Goal: Transaction & Acquisition: Purchase product/service

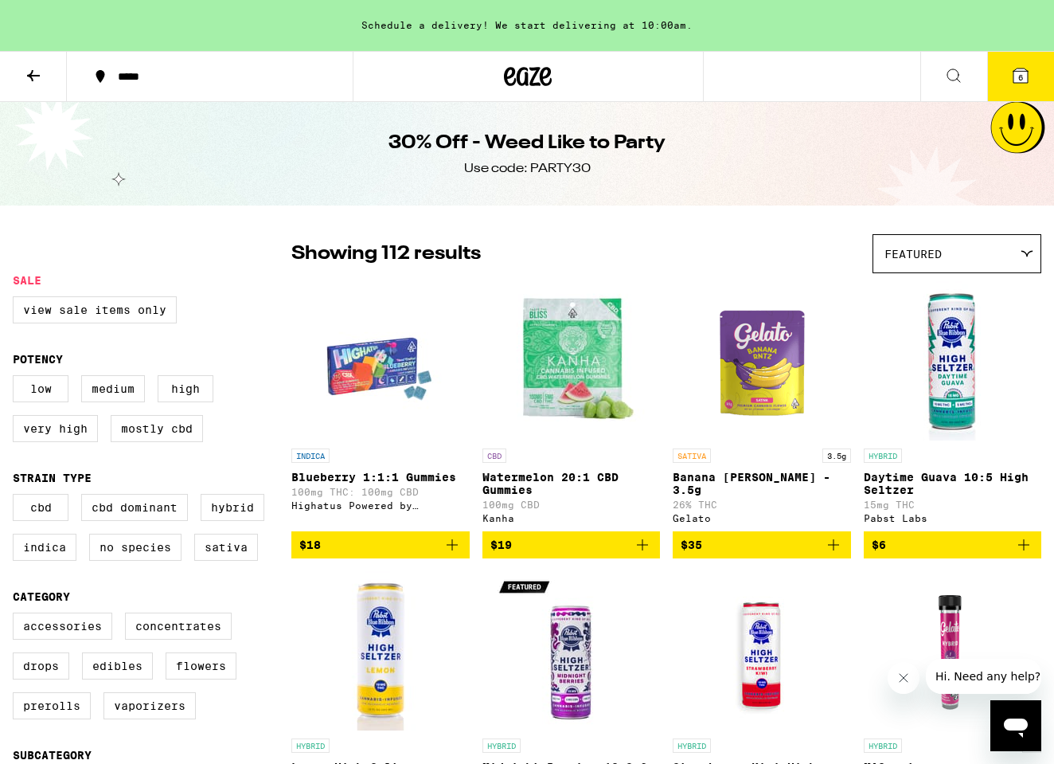
click at [27, 283] on legend "Sale" at bounding box center [27, 280] width 29 height 13
click at [64, 311] on label "View Sale Items Only" at bounding box center [95, 309] width 164 height 27
click at [17, 299] on input "View Sale Items Only" at bounding box center [16, 299] width 1 height 1
checkbox input "true"
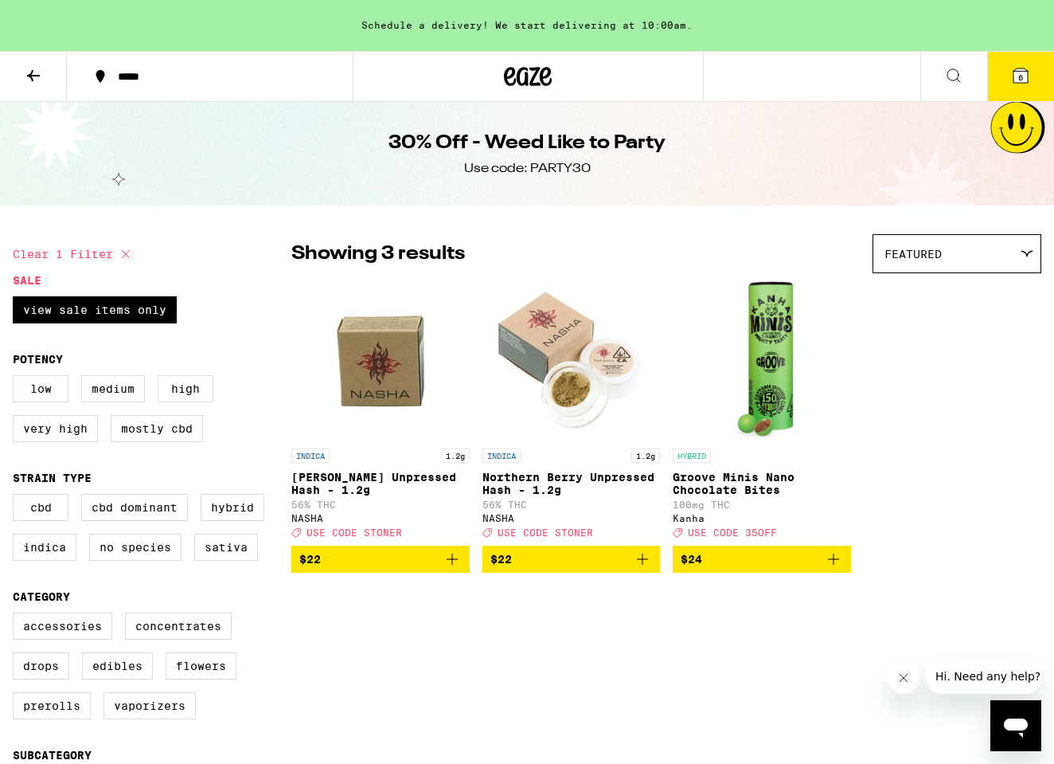
click at [520, 84] on icon at bounding box center [529, 76] width 24 height 19
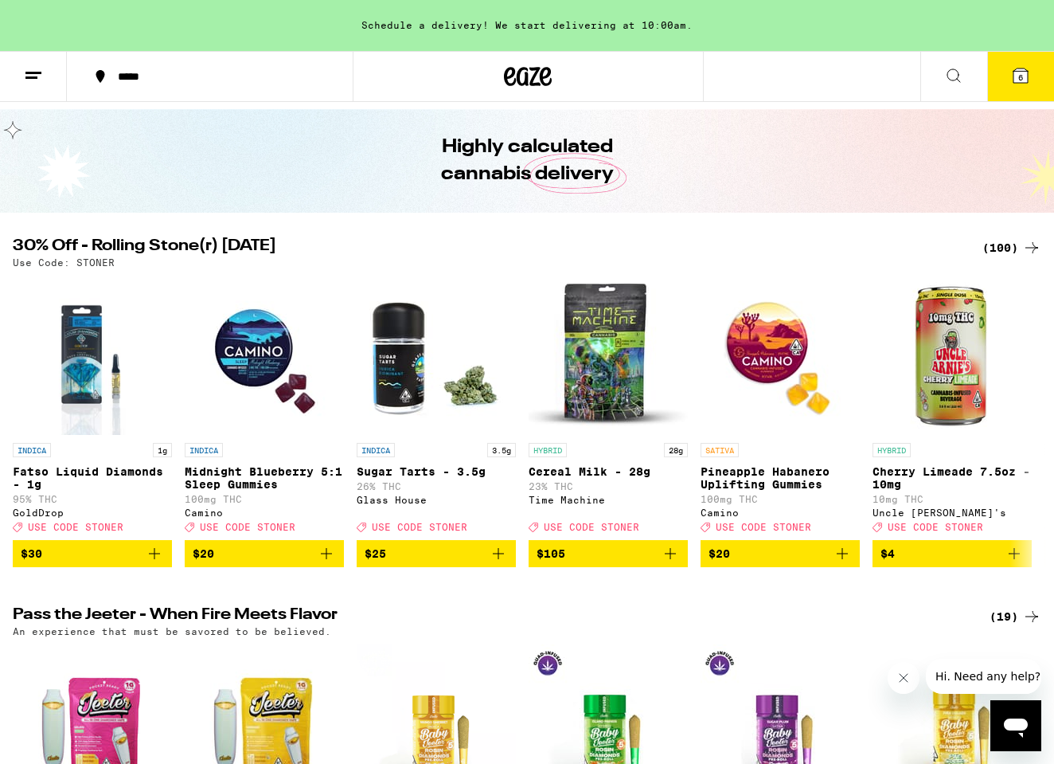
scroll to position [54, 0]
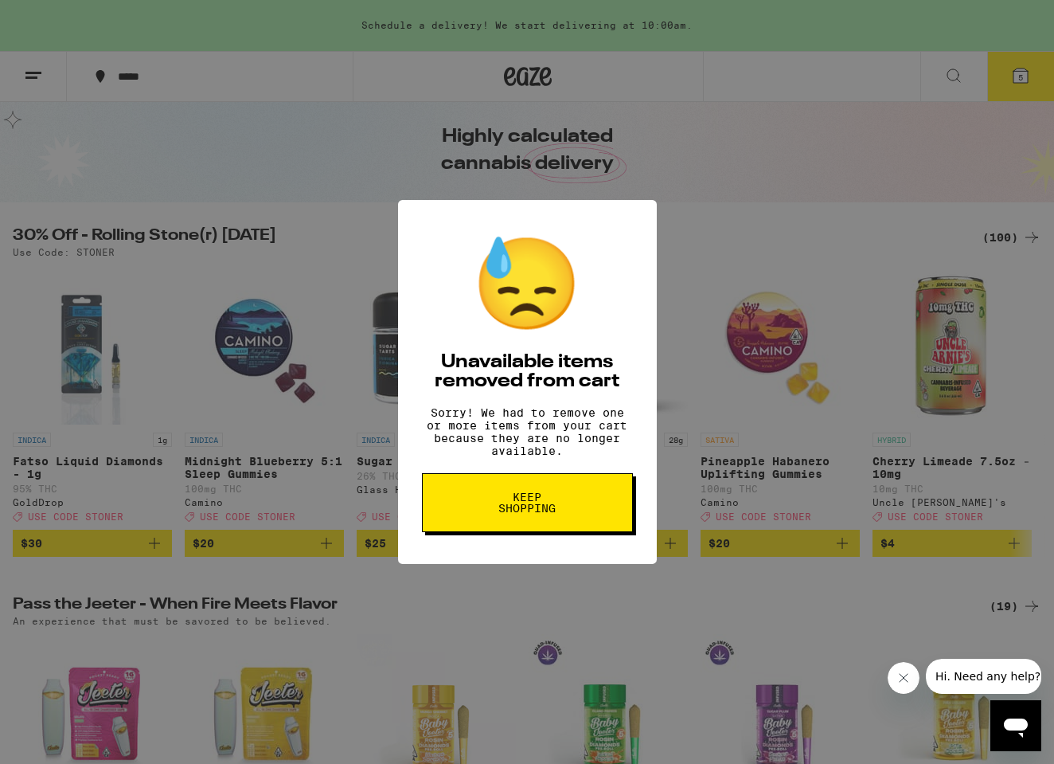
click at [591, 511] on button "Keep Shopping" at bounding box center [527, 502] width 211 height 59
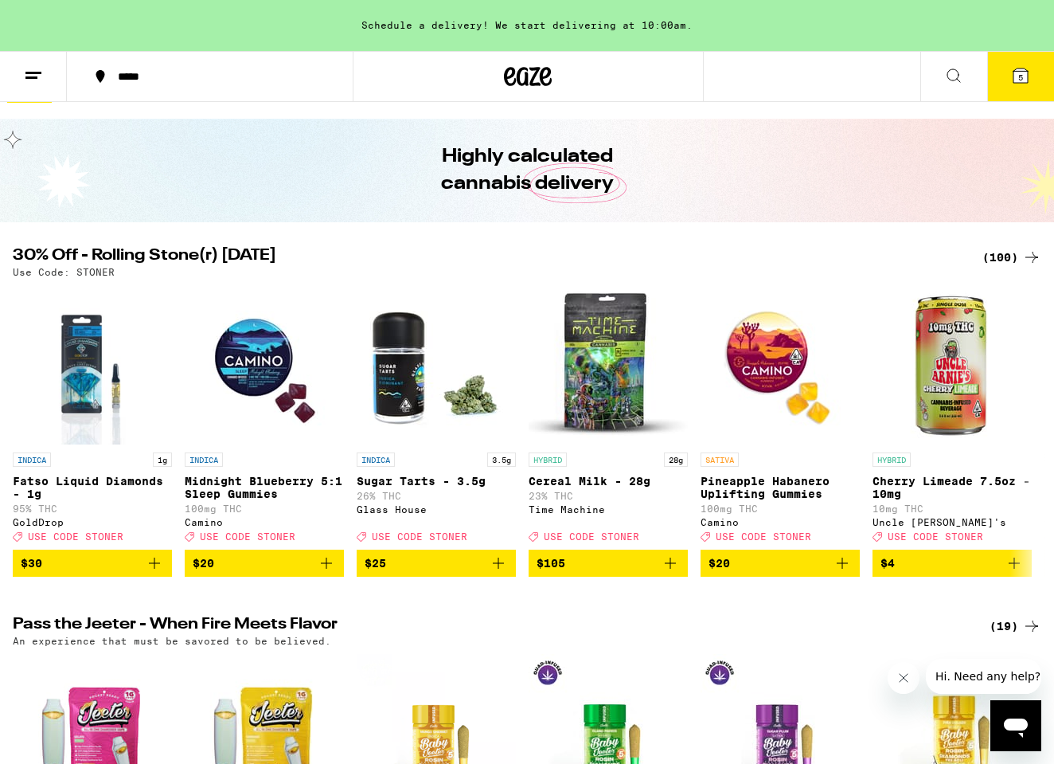
scroll to position [36, 0]
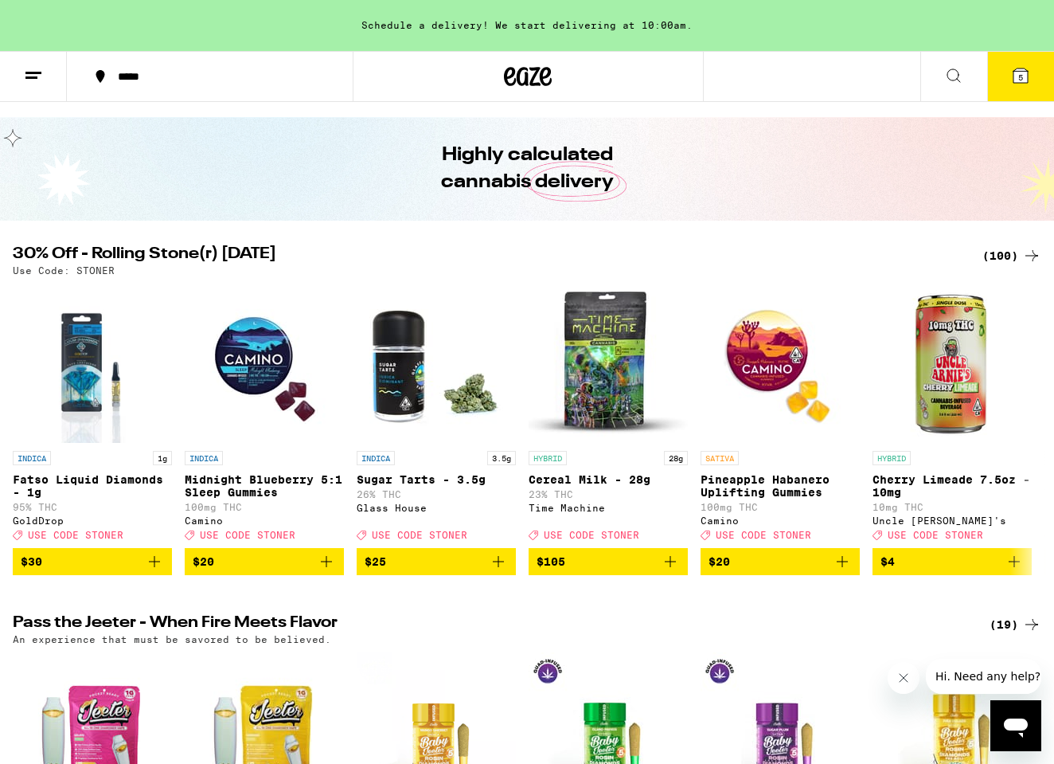
click at [1026, 256] on icon at bounding box center [1032, 255] width 13 height 11
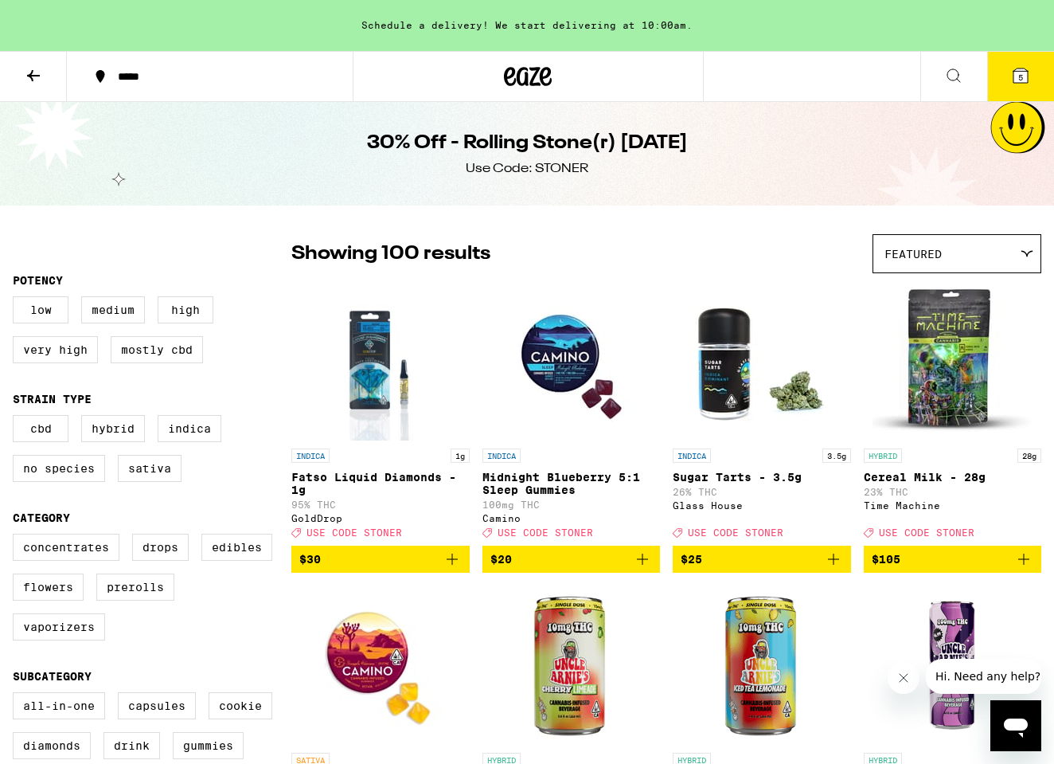
click at [46, 75] on button at bounding box center [33, 77] width 67 height 50
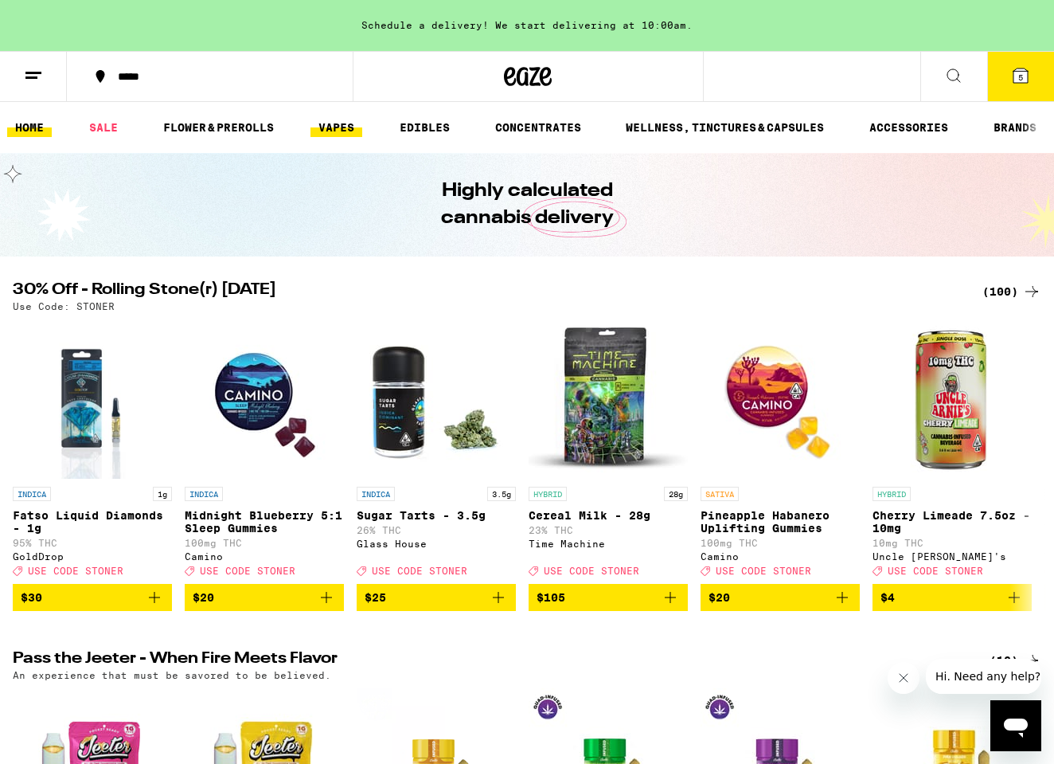
click at [341, 127] on link "VAPES" at bounding box center [337, 127] width 52 height 19
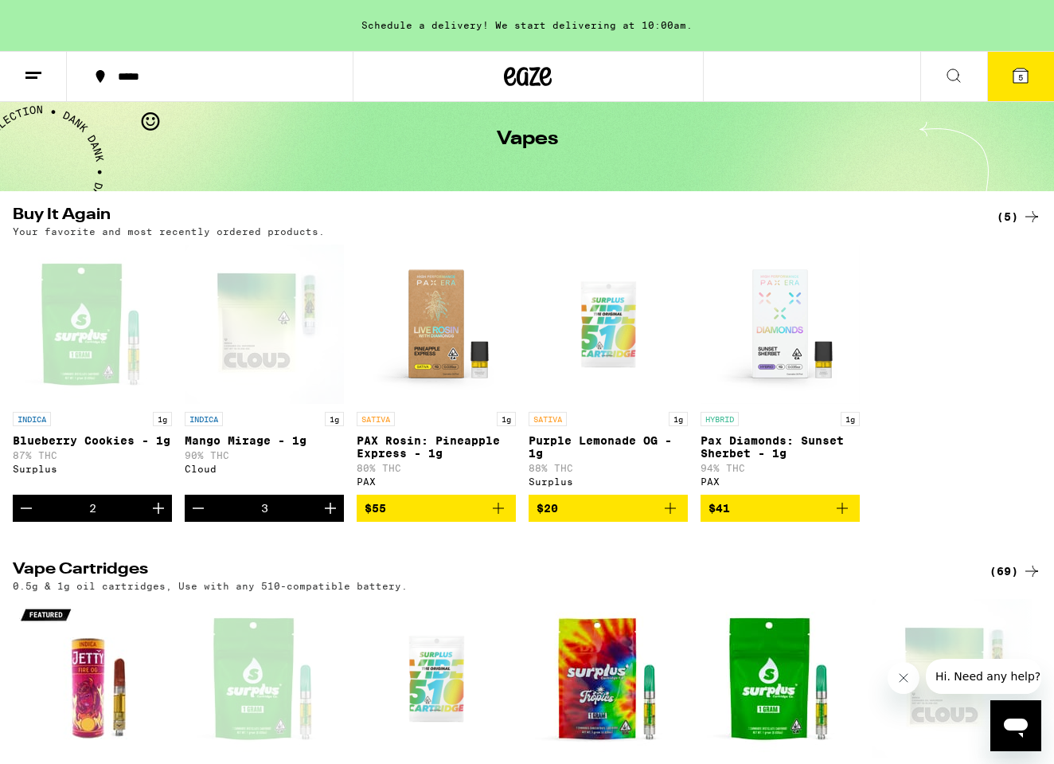
scroll to position [66, 0]
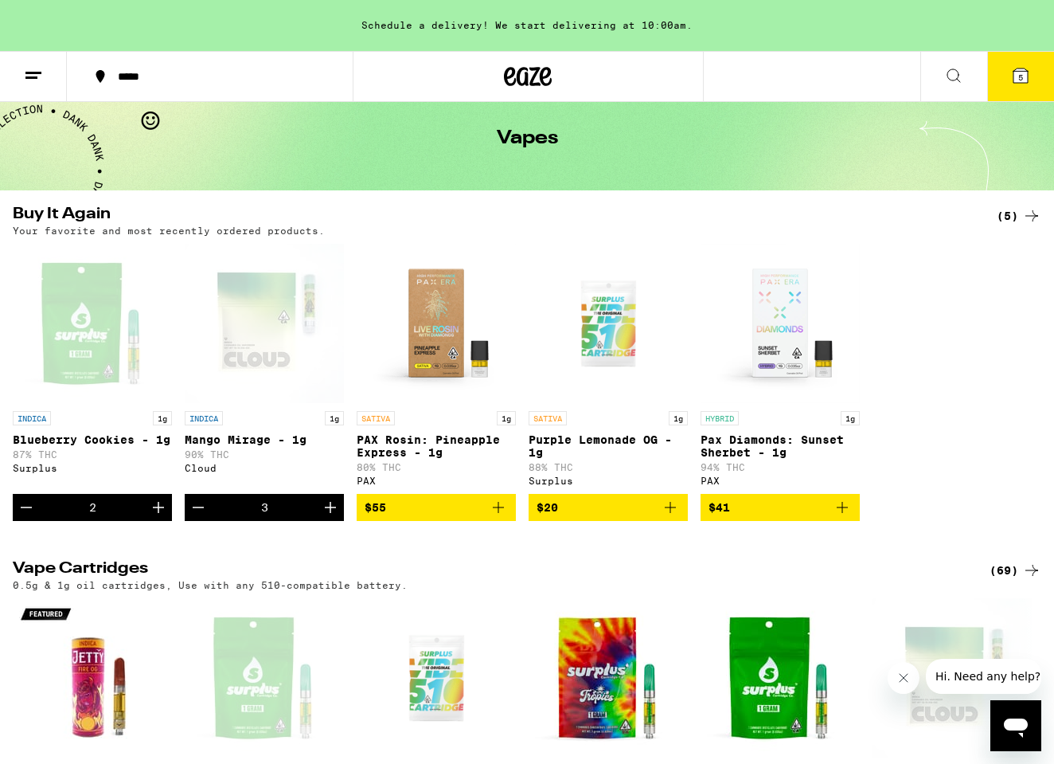
click at [788, 361] on img "Open page for Pax Diamonds: Sunset Sherbet - 1g from PAX" at bounding box center [780, 323] width 159 height 159
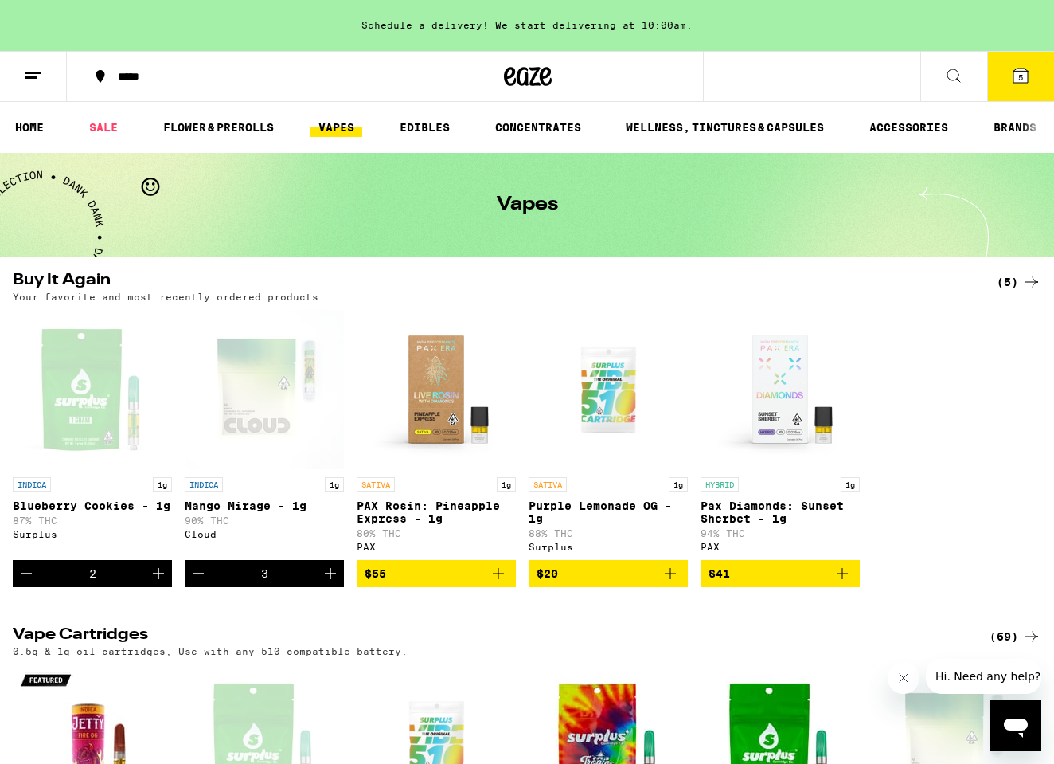
click at [337, 126] on link "VAPES" at bounding box center [337, 127] width 52 height 19
click at [433, 433] on img "Open page for PAX Rosin: Pineapple Express - 1g from PAX" at bounding box center [436, 389] width 159 height 159
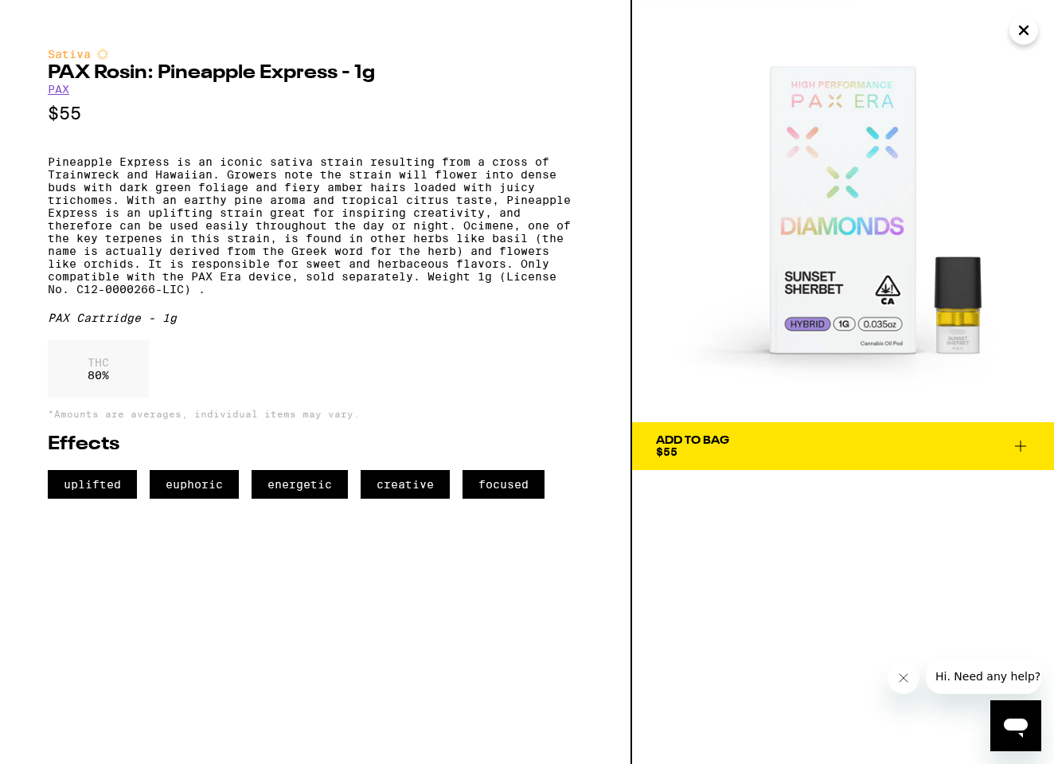
click at [62, 95] on link "PAX" at bounding box center [59, 89] width 22 height 13
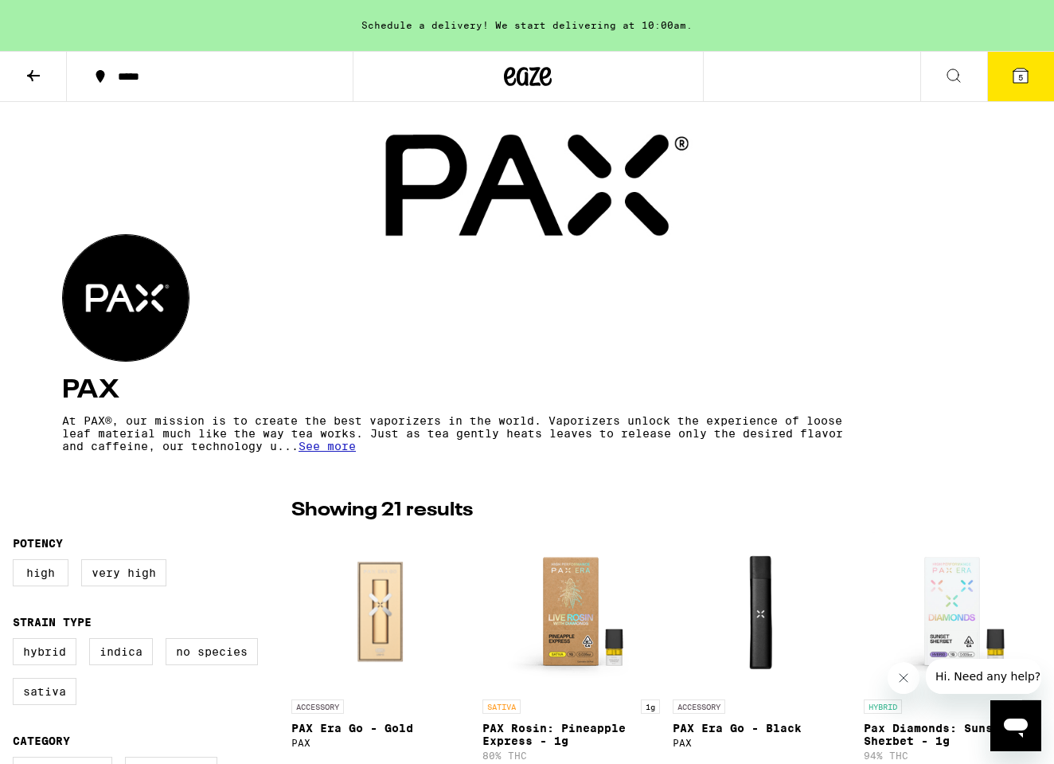
scroll to position [37, 0]
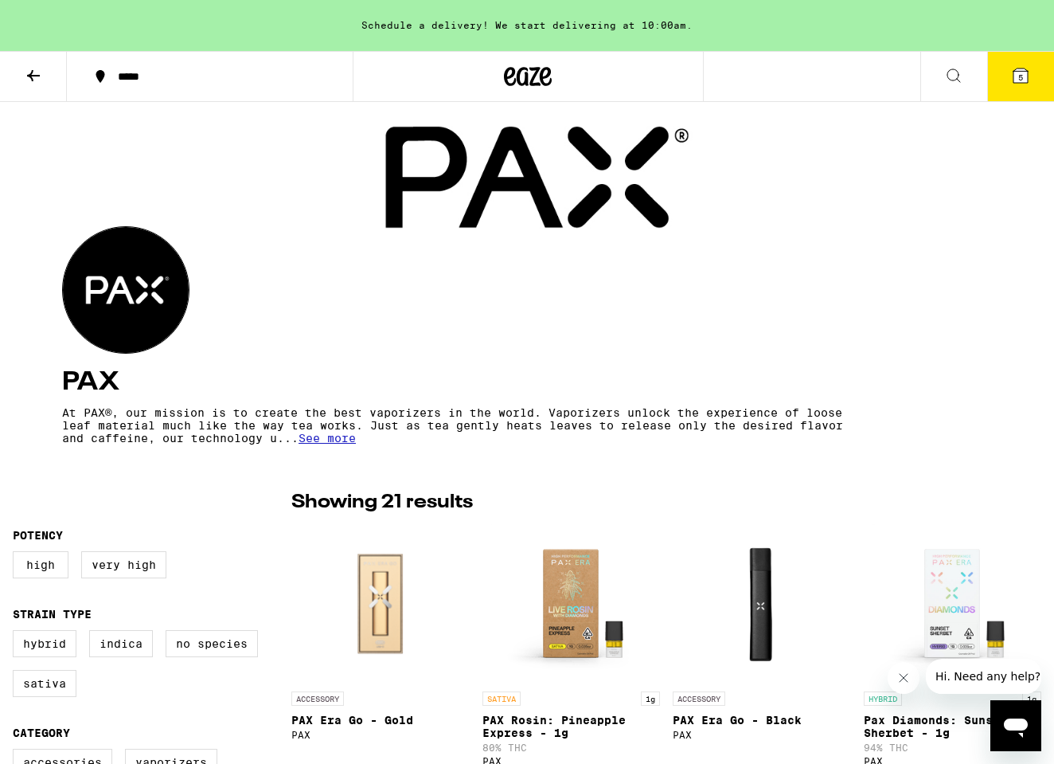
click at [319, 444] on span "See more" at bounding box center [327, 438] width 57 height 13
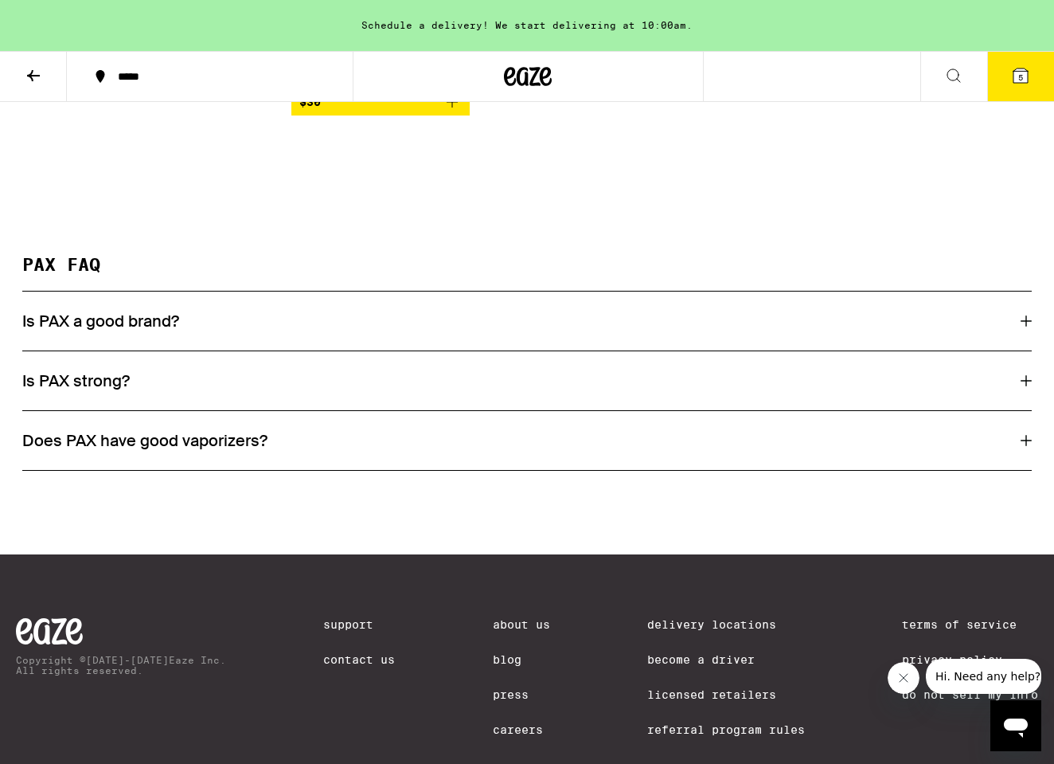
scroll to position [2165, 0]
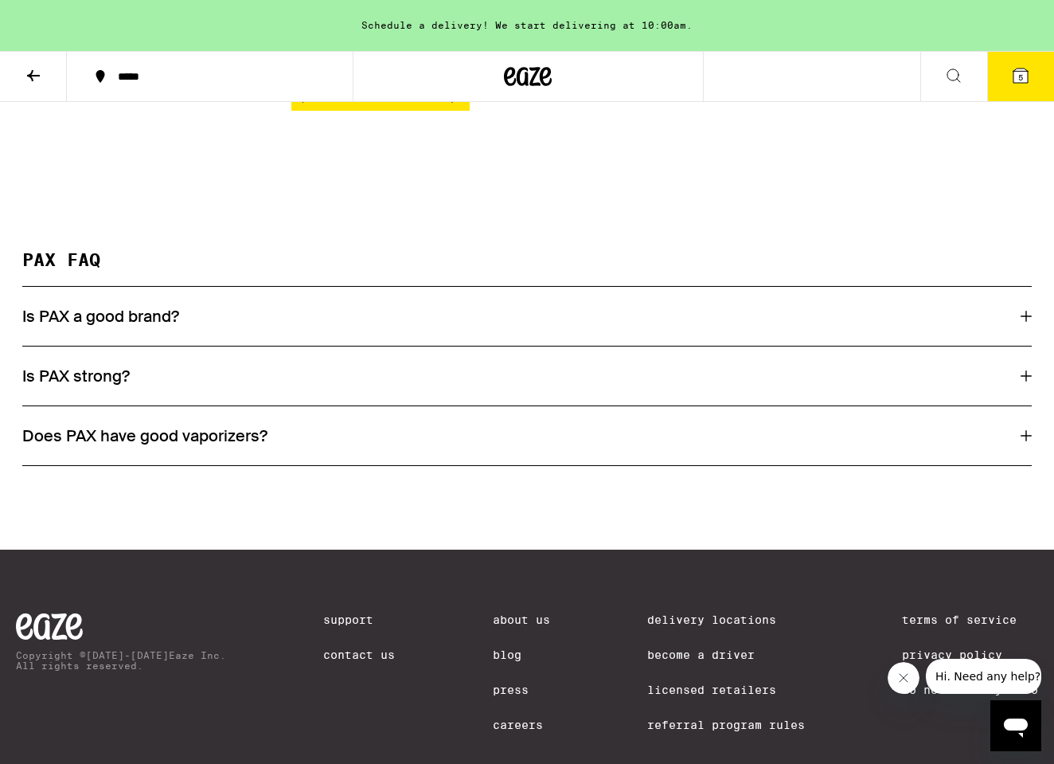
click at [491, 327] on div "Is PAX a good brand?" at bounding box center [527, 316] width 1010 height 21
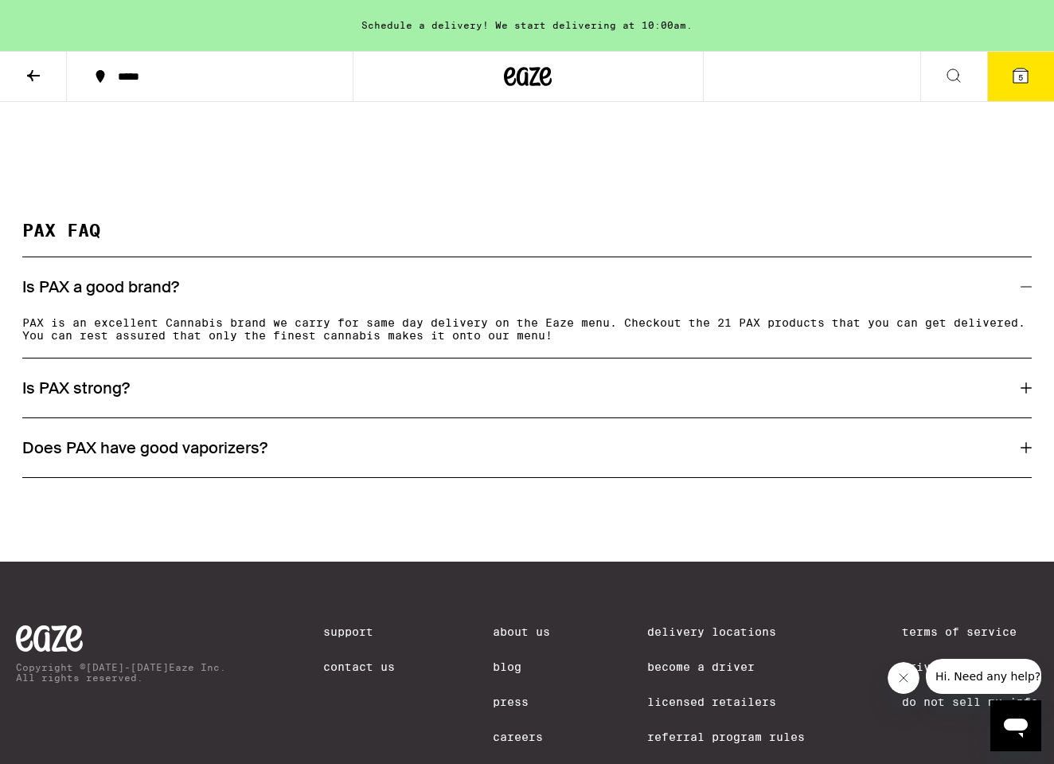
scroll to position [2197, 0]
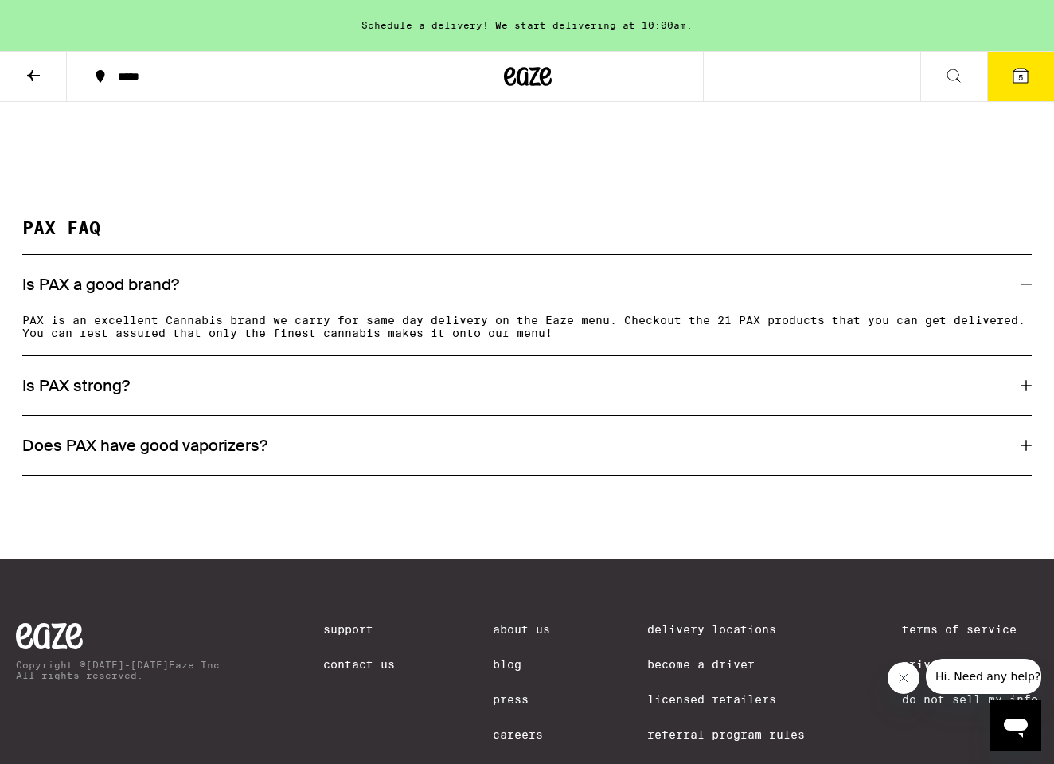
click at [518, 396] on div "Is PAX strong?" at bounding box center [527, 385] width 1010 height 21
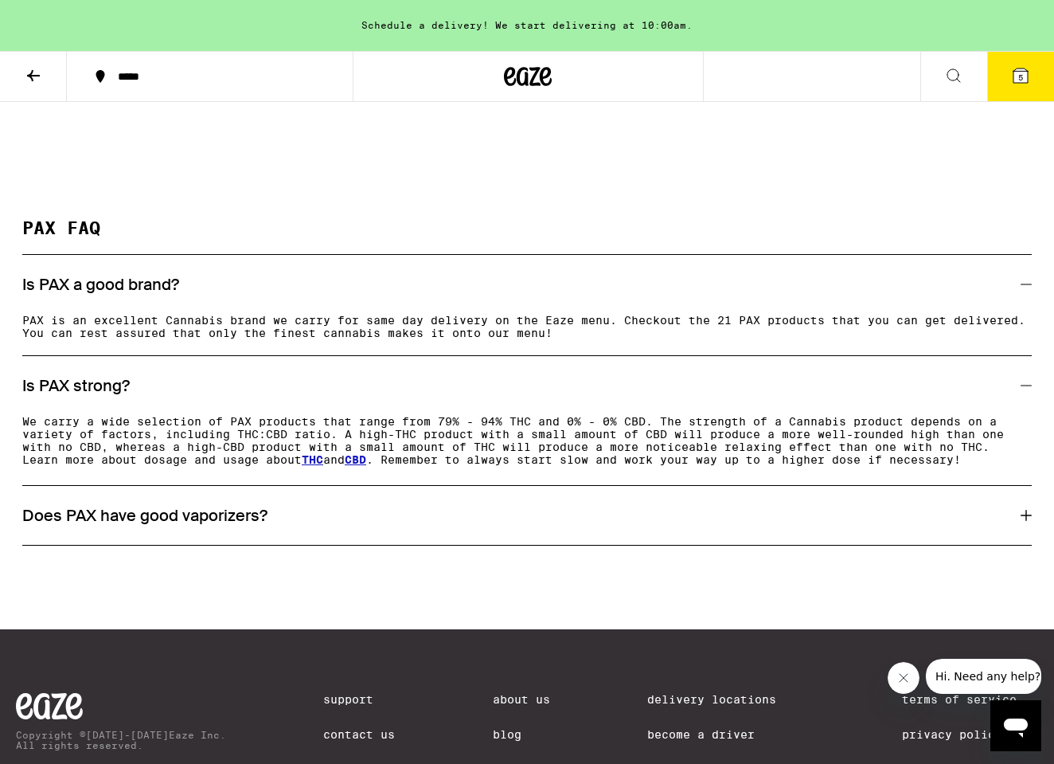
scroll to position [2188, 0]
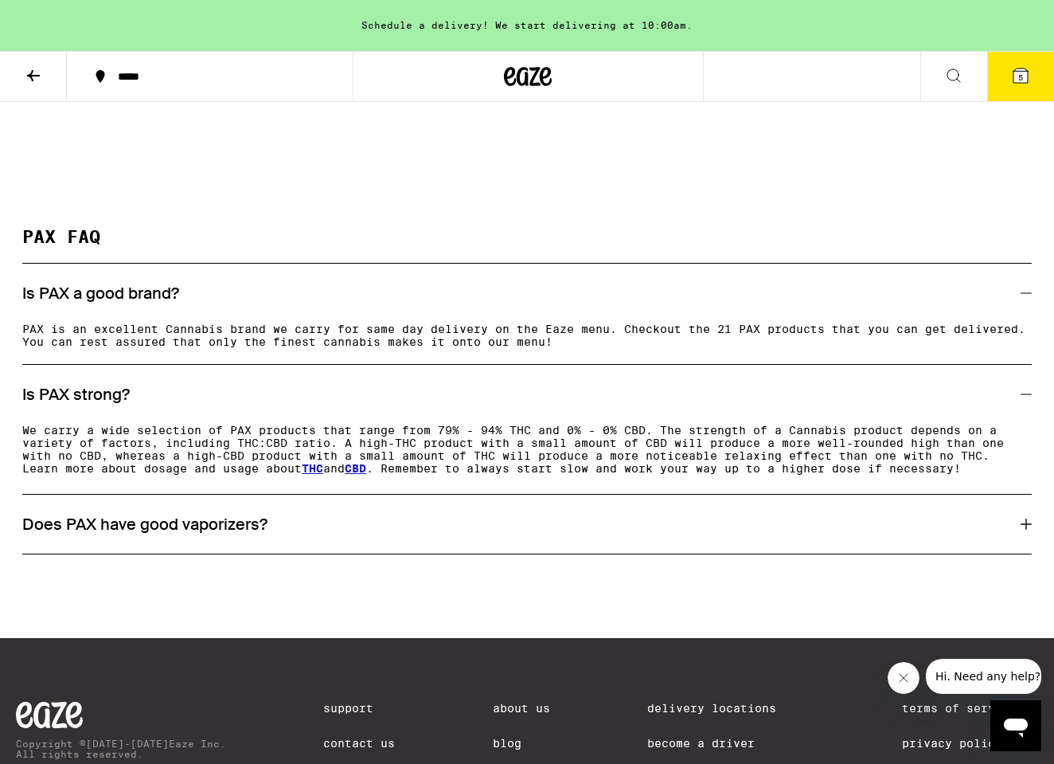
click at [366, 475] on link "CBD" at bounding box center [356, 468] width 22 height 13
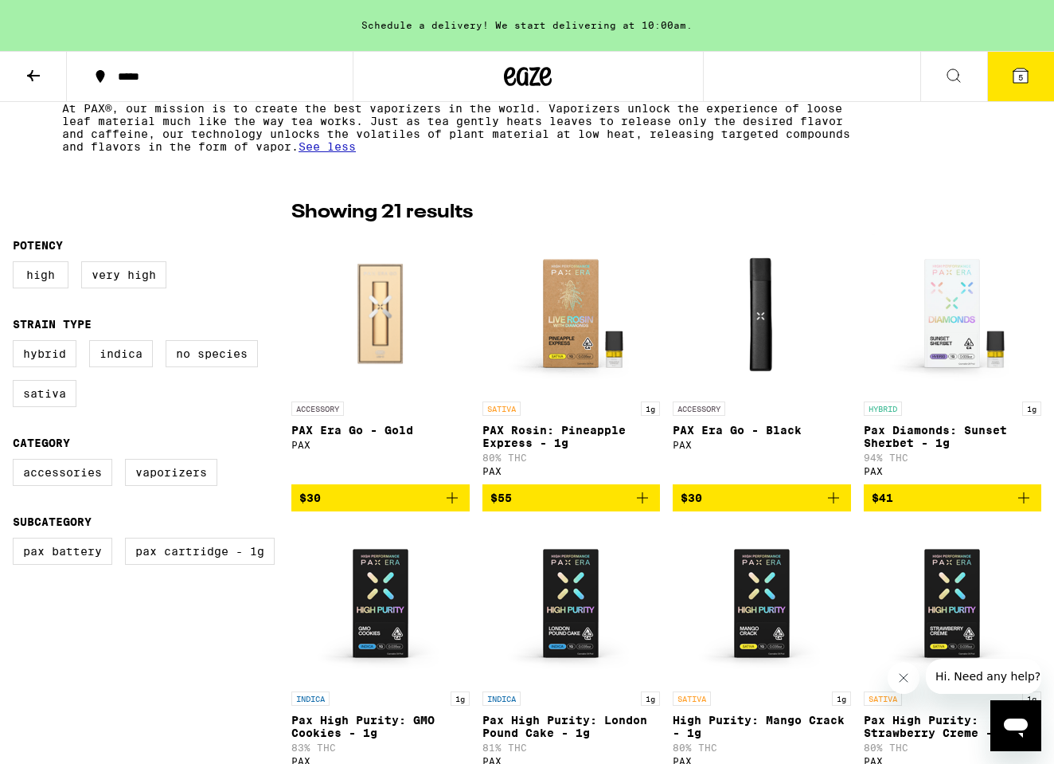
scroll to position [331, 0]
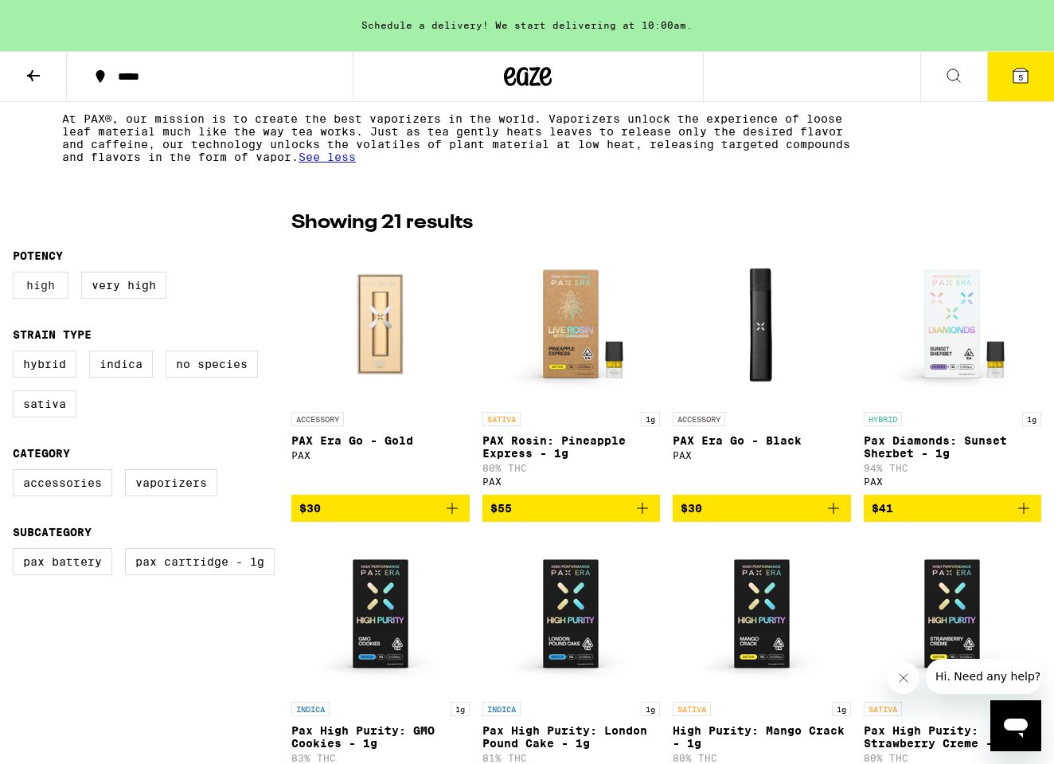
click at [48, 275] on label "High" at bounding box center [41, 285] width 56 height 27
click at [17, 275] on input "High" at bounding box center [16, 274] width 1 height 1
checkbox input "true"
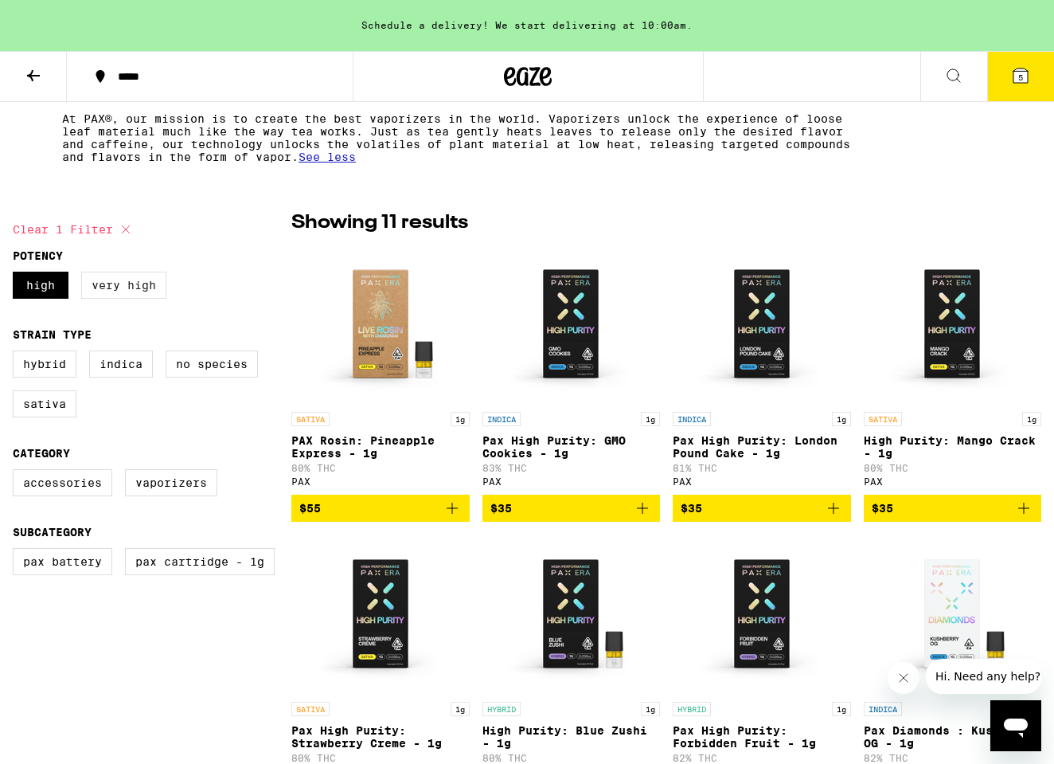
click at [140, 280] on label "Very High" at bounding box center [123, 285] width 85 height 27
click at [17, 275] on input "Very High" at bounding box center [16, 274] width 1 height 1
checkbox input "true"
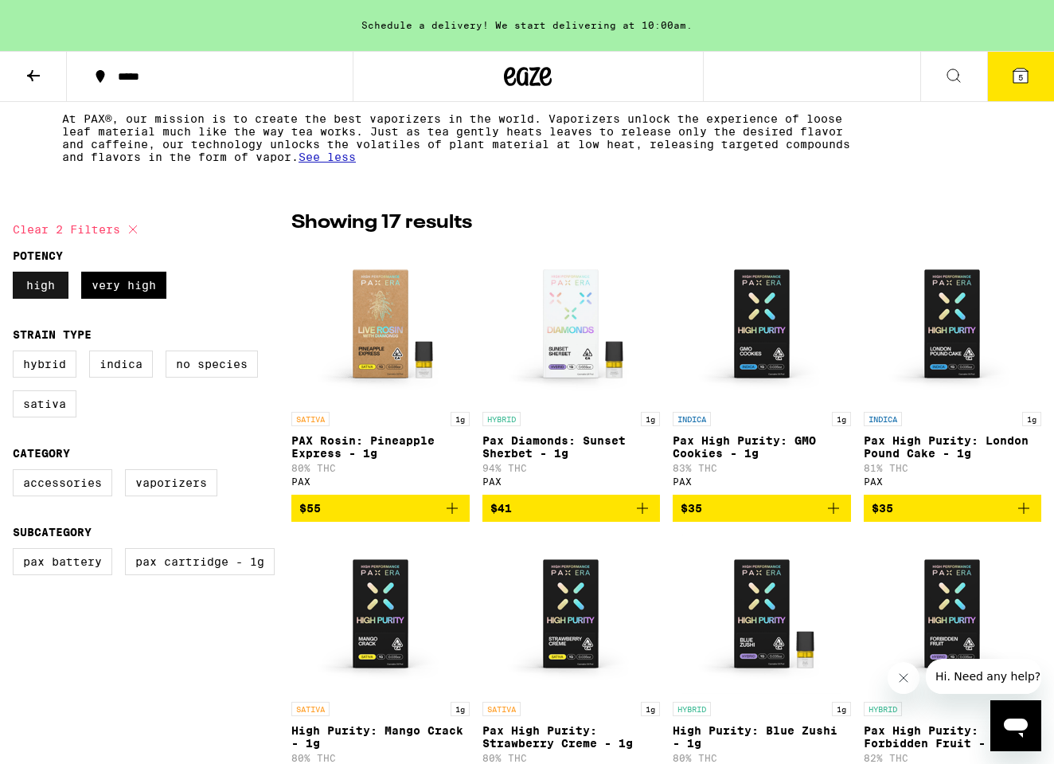
click at [64, 284] on label "High" at bounding box center [41, 285] width 56 height 27
click at [17, 275] on input "High" at bounding box center [16, 274] width 1 height 1
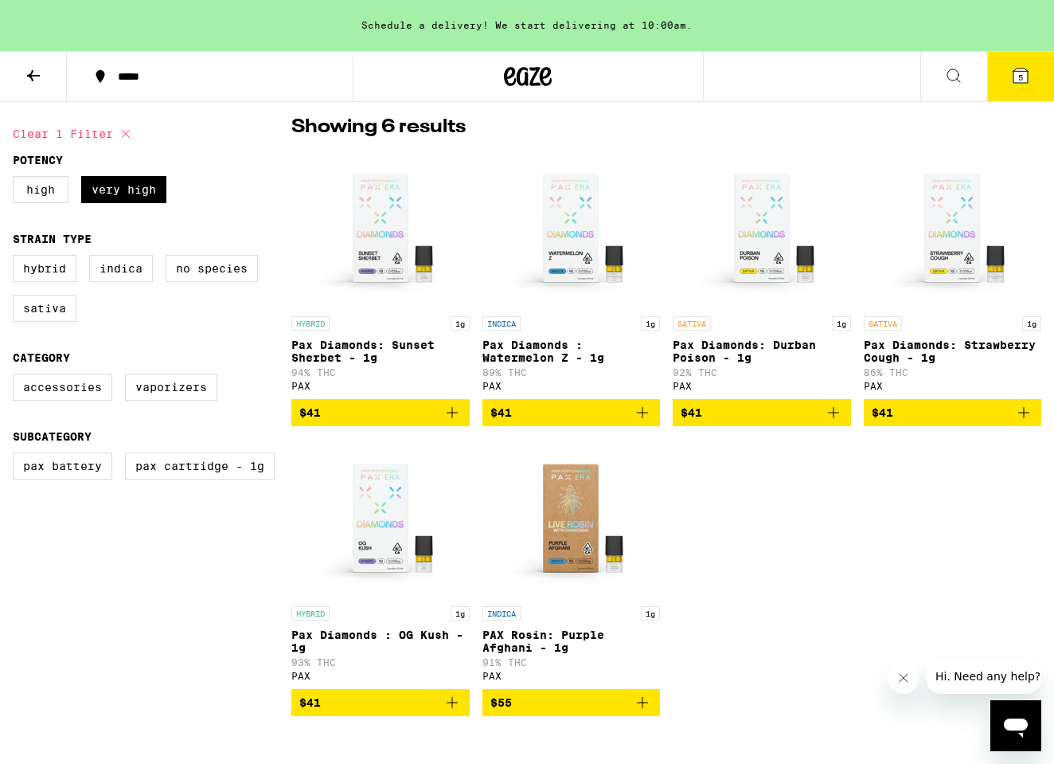
scroll to position [427, 0]
click at [50, 191] on label "High" at bounding box center [41, 189] width 56 height 27
click at [17, 179] on input "High" at bounding box center [16, 178] width 1 height 1
checkbox input "true"
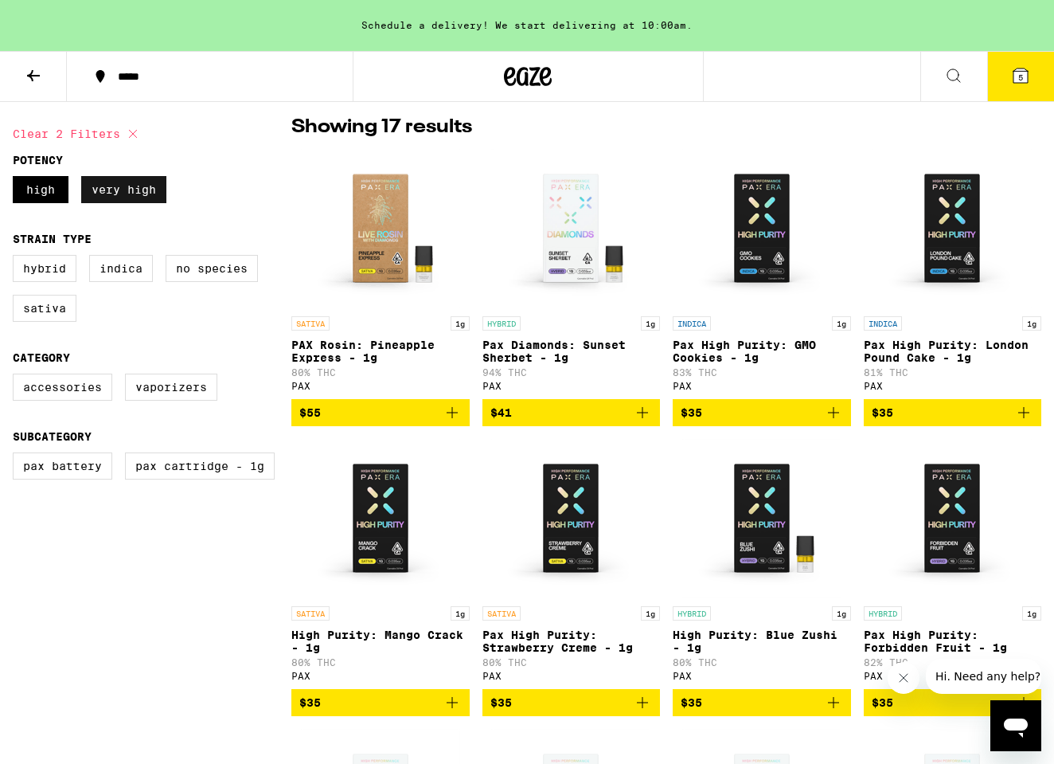
click at [139, 190] on label "Very High" at bounding box center [123, 189] width 85 height 27
click at [17, 179] on input "Very High" at bounding box center [16, 178] width 1 height 1
checkbox input "false"
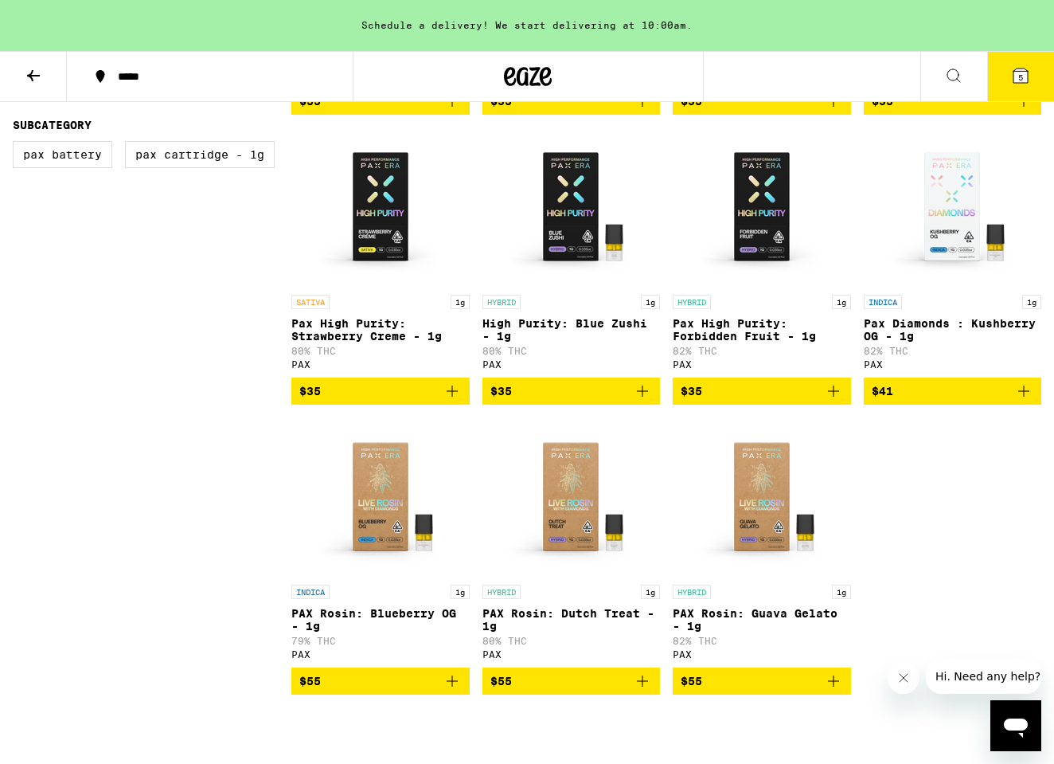
scroll to position [828, 0]
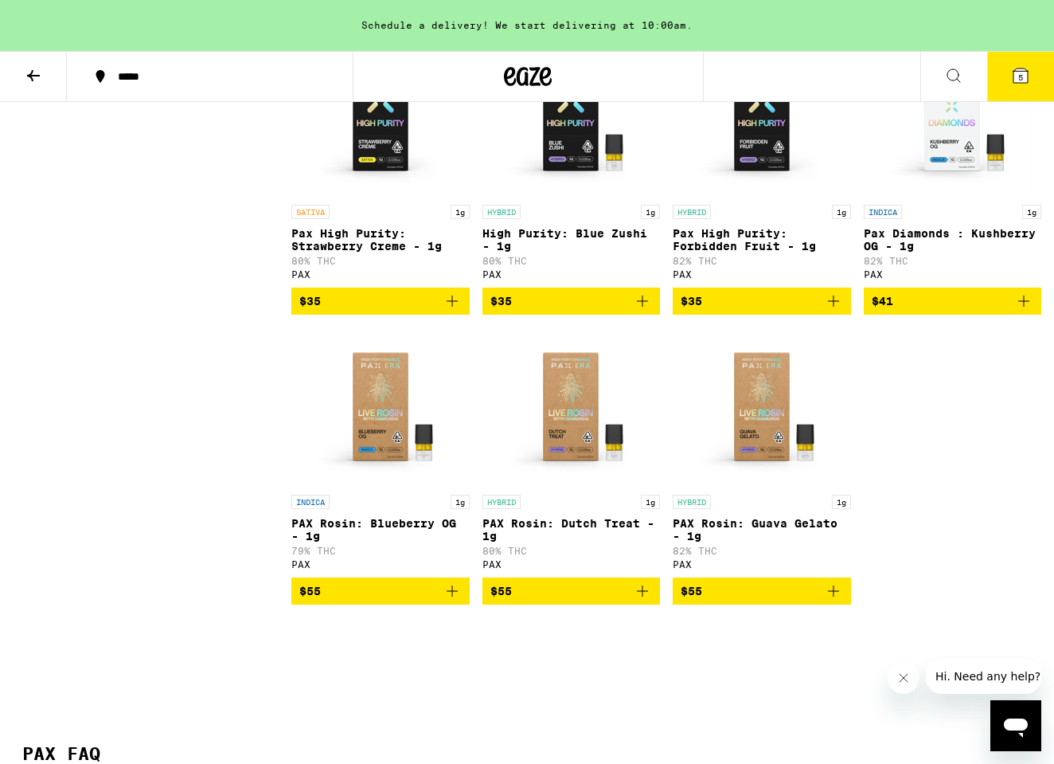
click at [737, 540] on p "PAX Rosin: Guava Gelato - 1g" at bounding box center [762, 529] width 178 height 25
click at [546, 532] on div "HYBRID 1g PAX Rosin: Dutch Treat - 1g 80% THC PAX" at bounding box center [572, 532] width 178 height 75
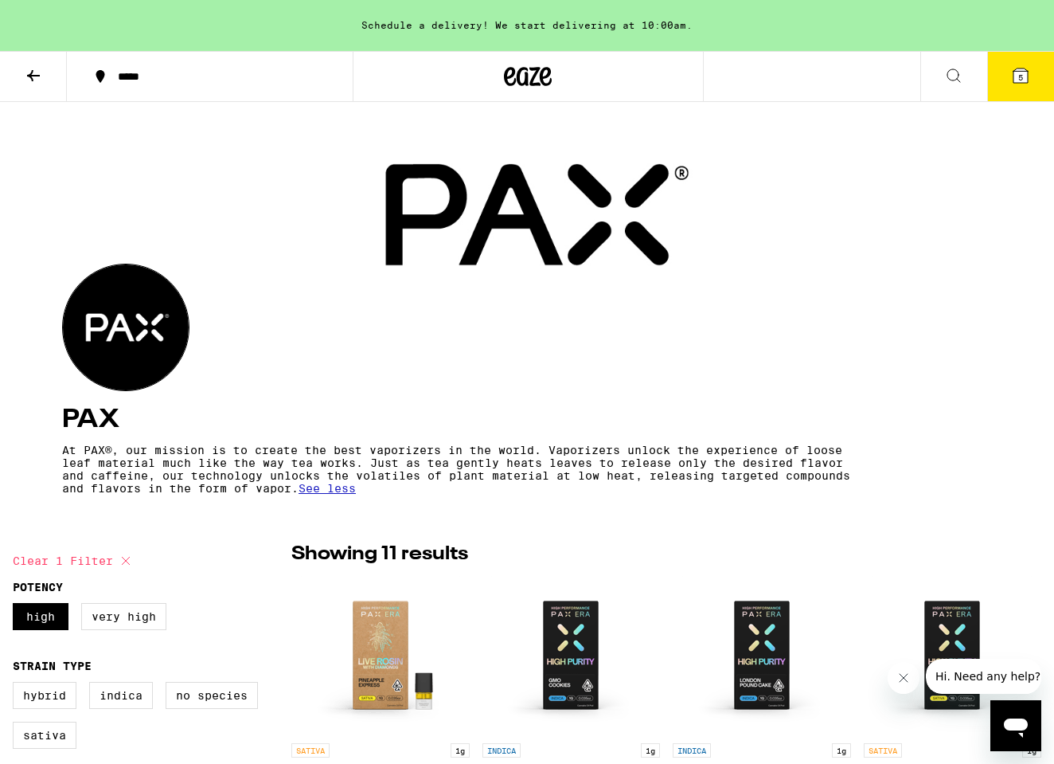
click at [32, 79] on icon at bounding box center [33, 75] width 13 height 11
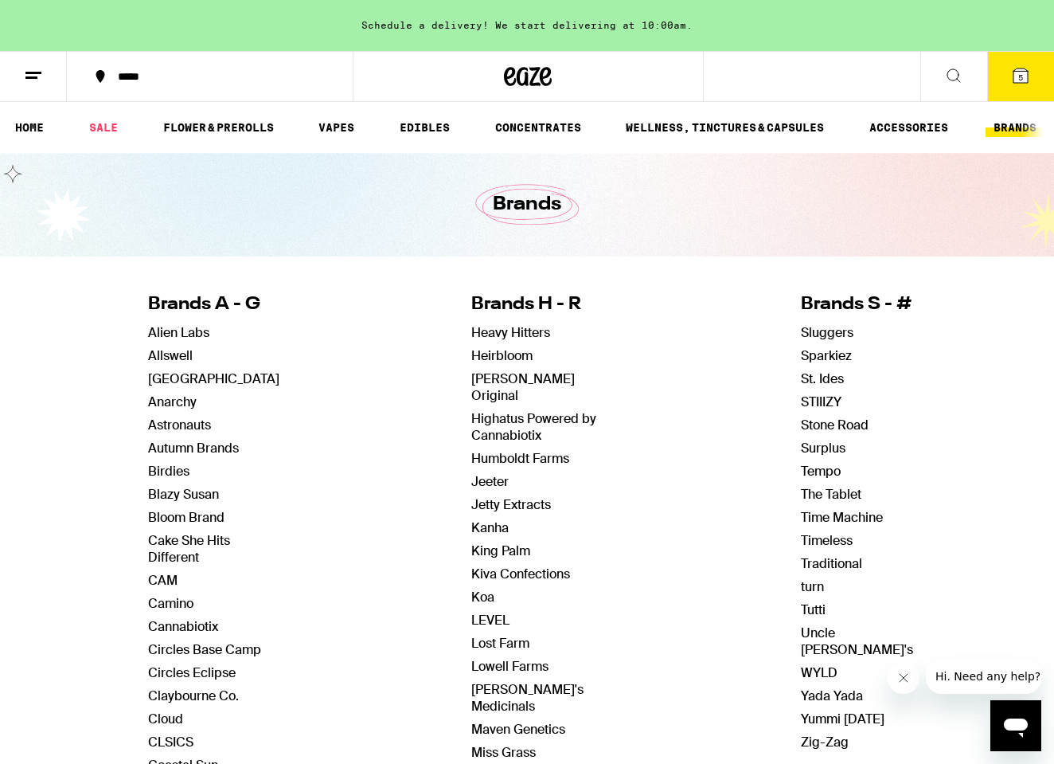
click at [25, 77] on line at bounding box center [31, 77] width 12 height 0
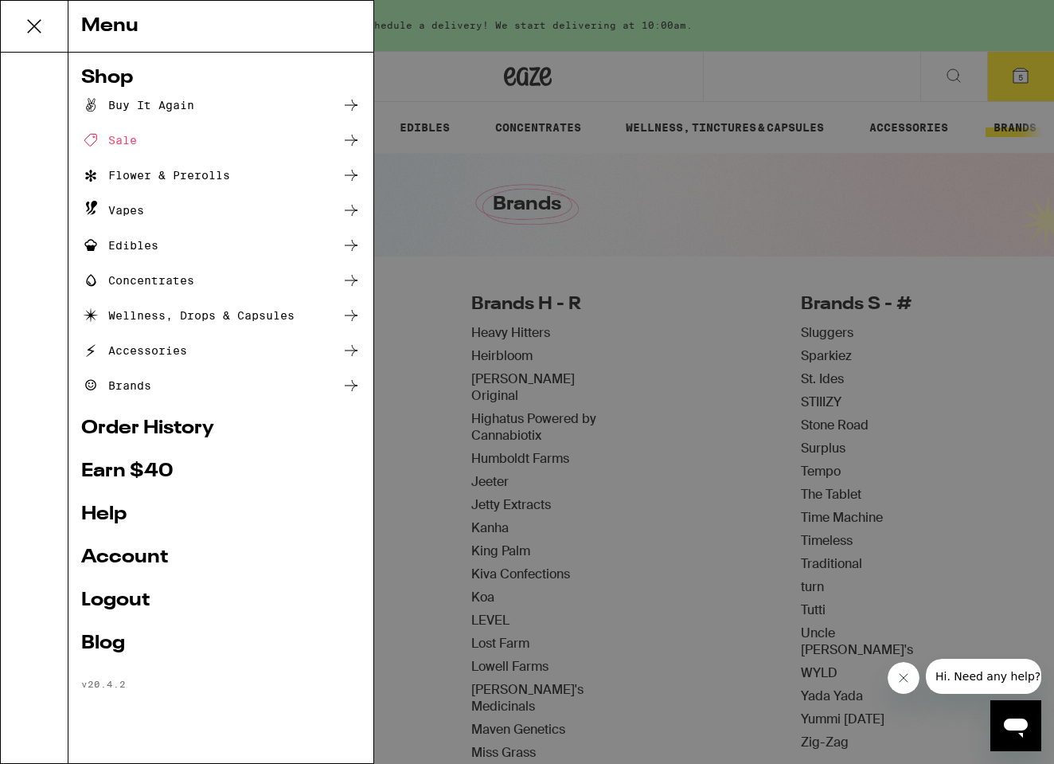
click at [133, 139] on div "Sale" at bounding box center [109, 140] width 56 height 19
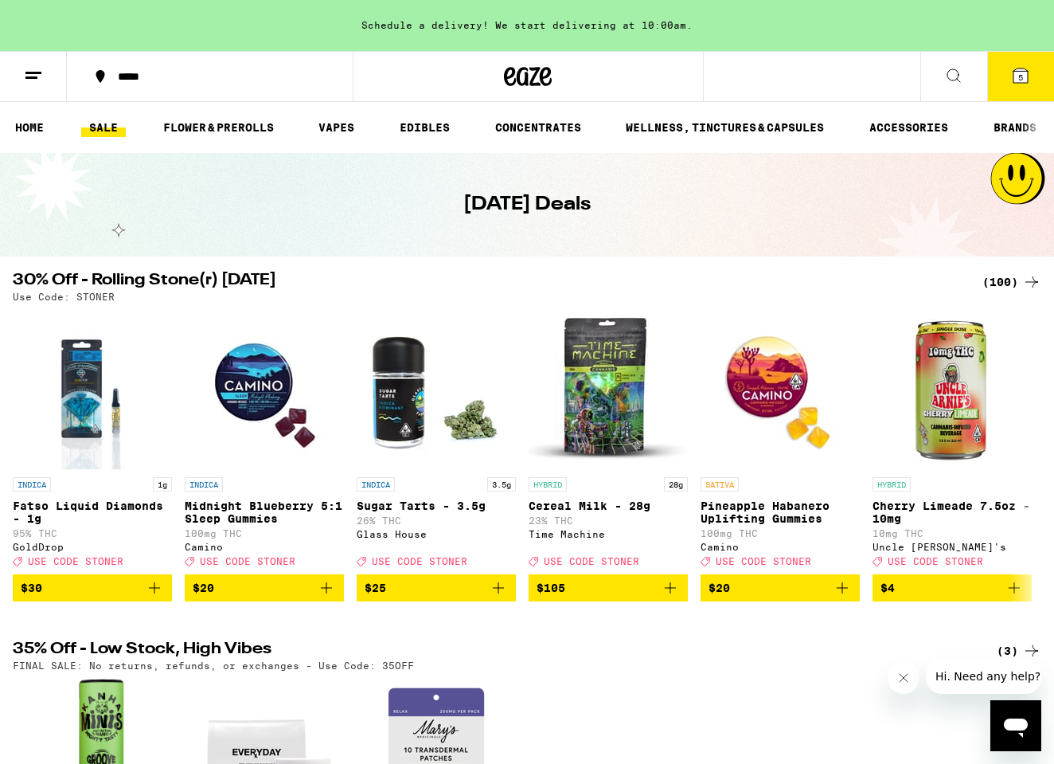
click at [1012, 284] on div "(100)" at bounding box center [1012, 281] width 59 height 19
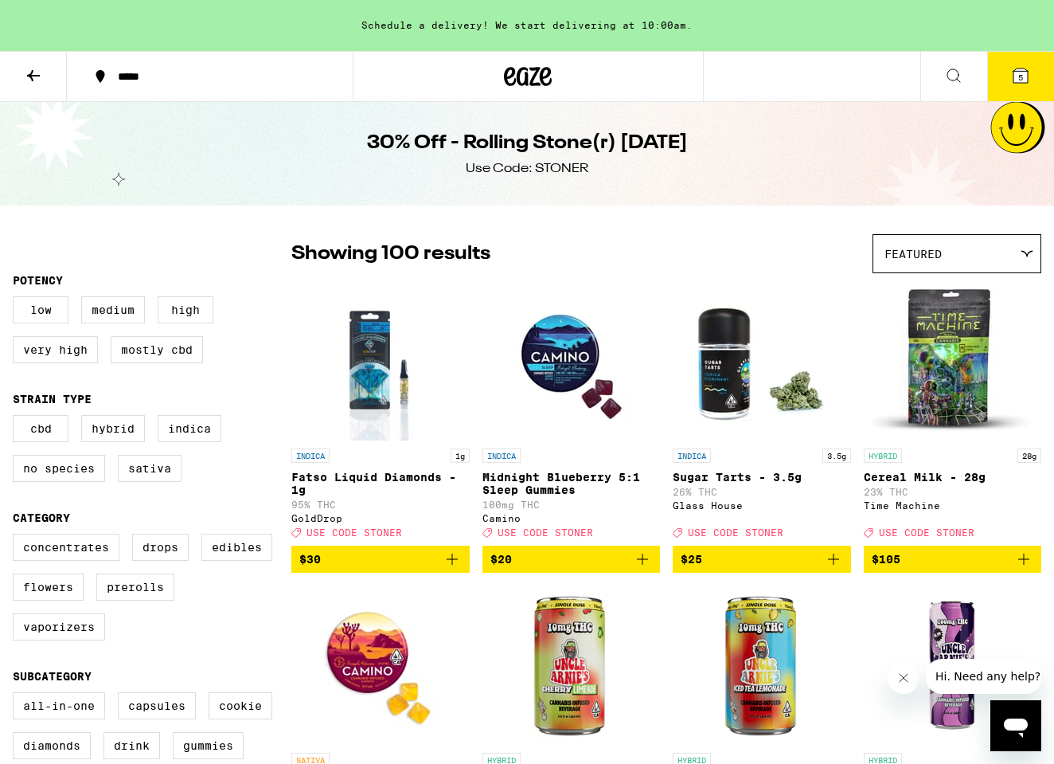
click at [535, 69] on icon at bounding box center [529, 76] width 24 height 19
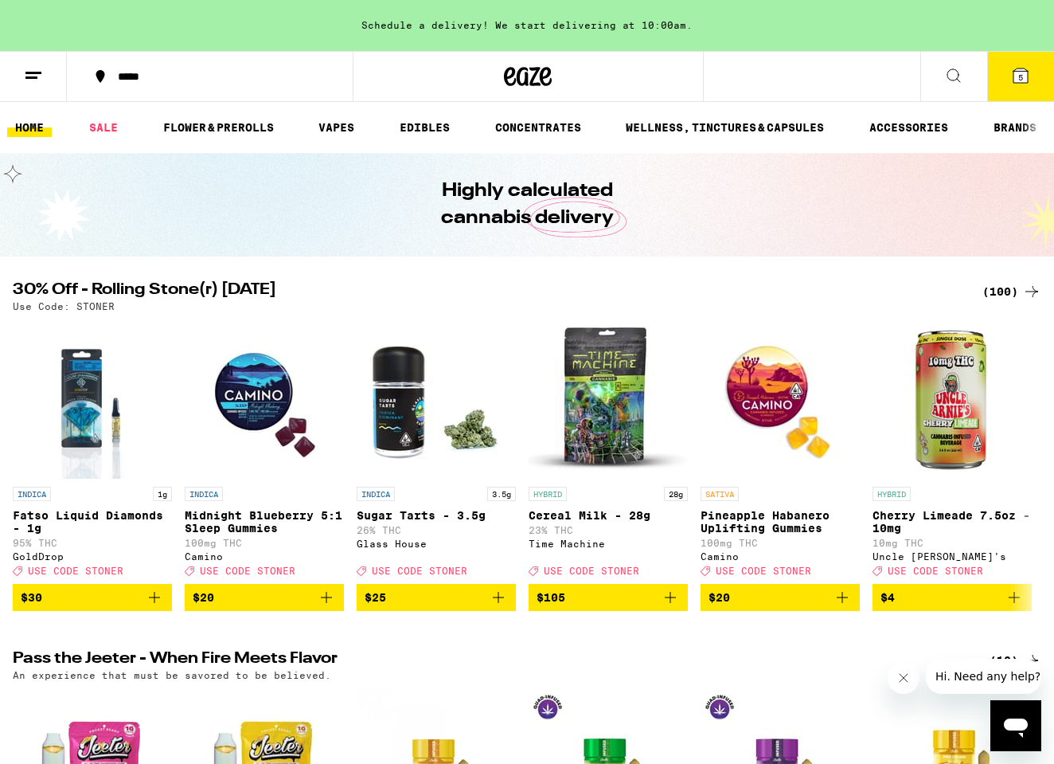
click at [1020, 287] on div "(100)" at bounding box center [1012, 291] width 59 height 19
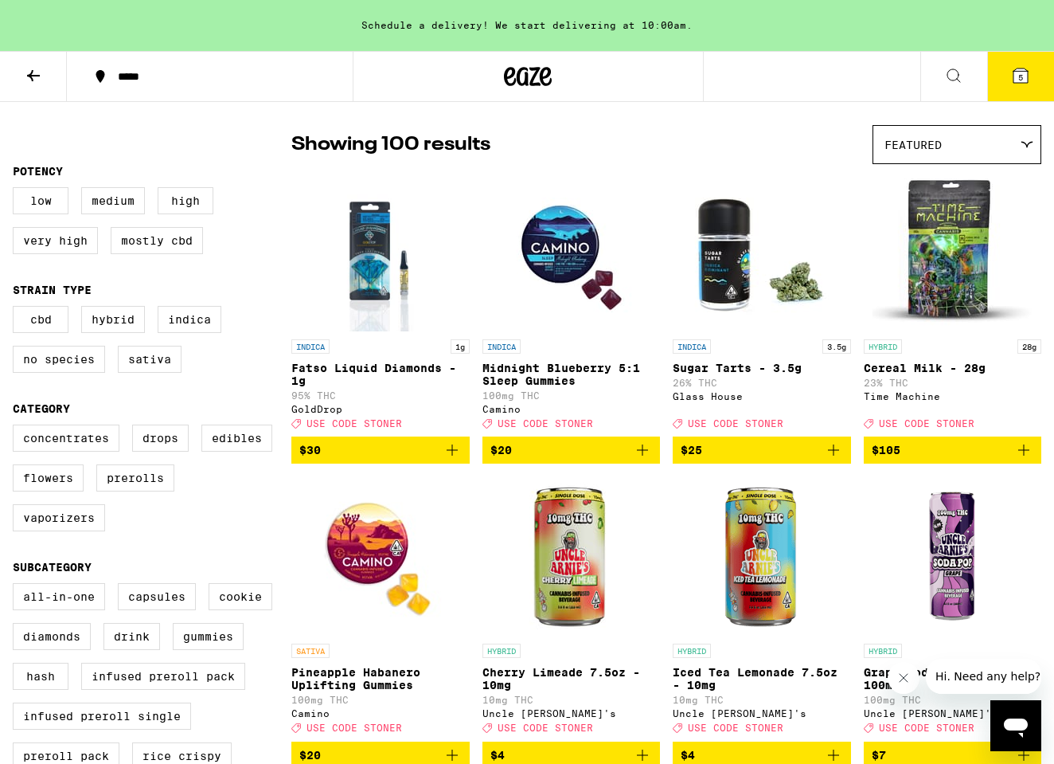
scroll to position [114, 0]
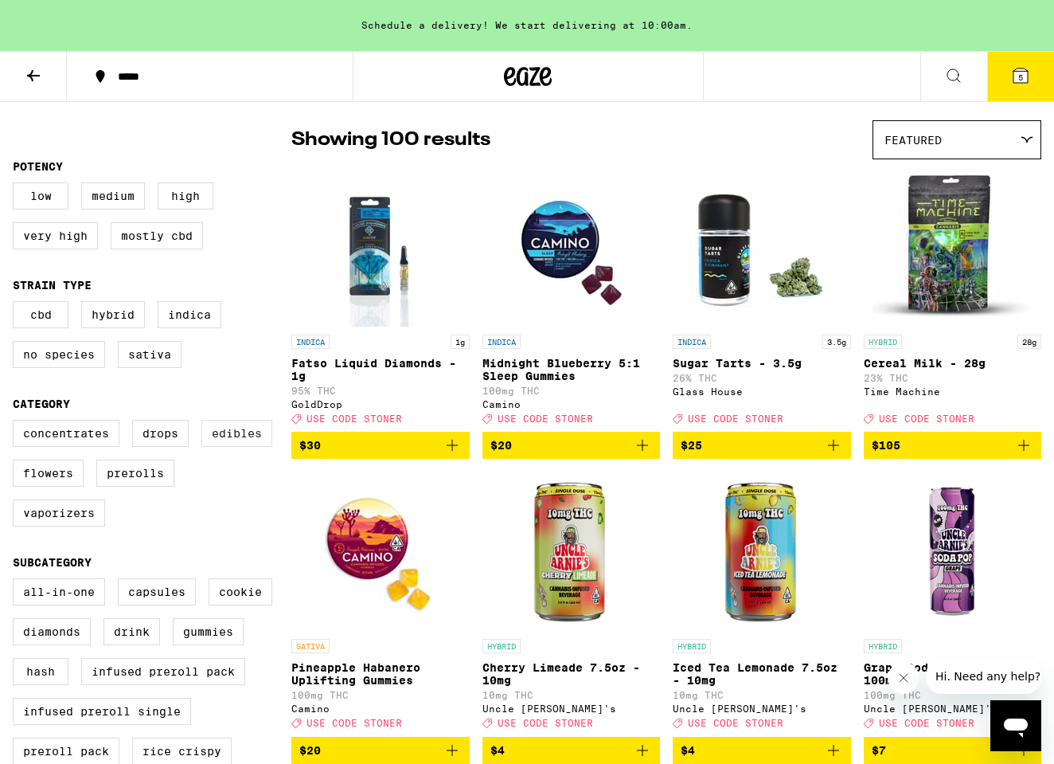
click at [223, 447] on label "Edibles" at bounding box center [236, 433] width 71 height 27
click at [17, 423] on input "Edibles" at bounding box center [16, 422] width 1 height 1
checkbox input "true"
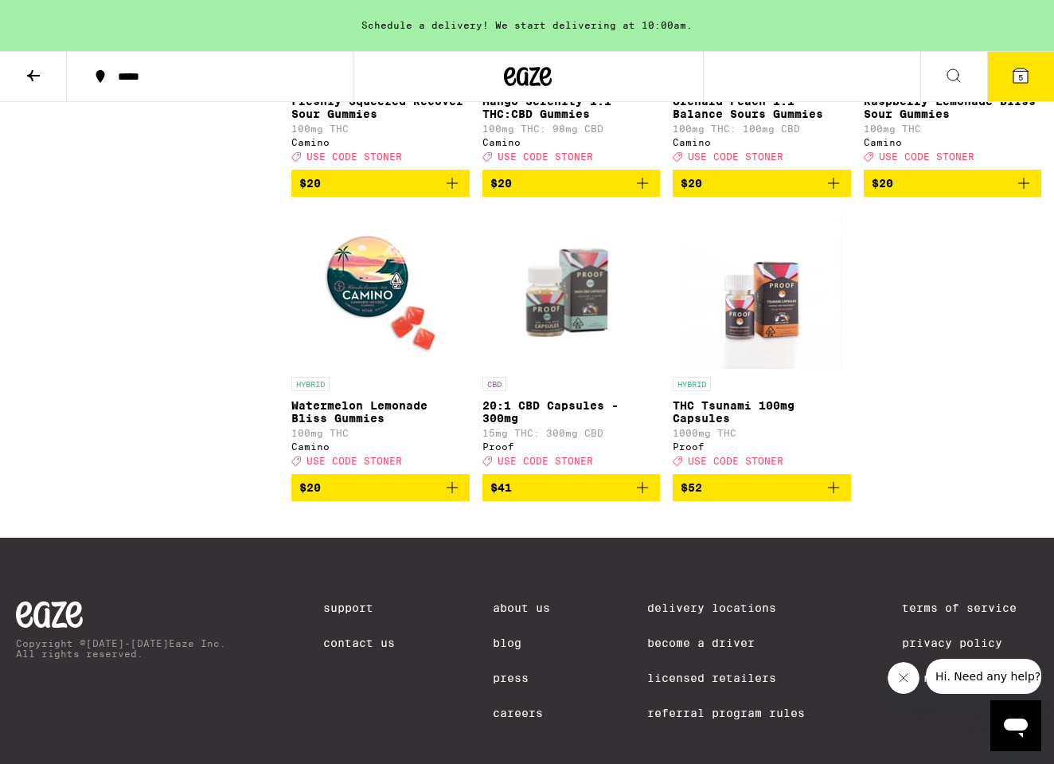
scroll to position [2509, 0]
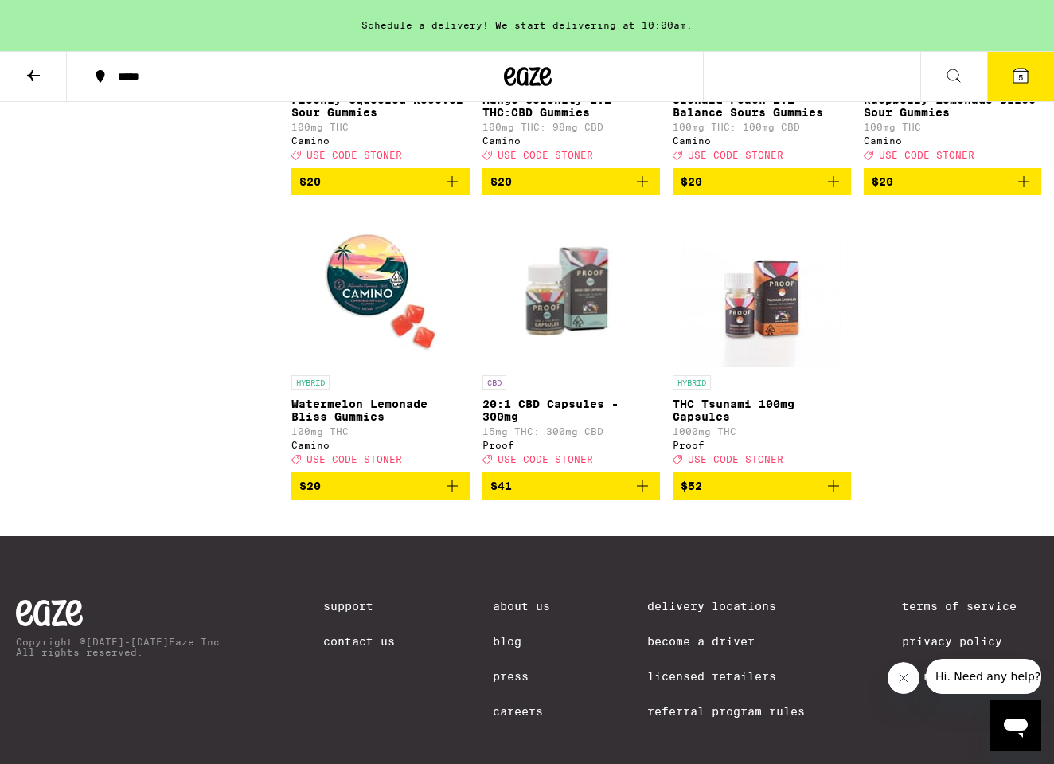
click at [570, 367] on img "Open page for 20:1 CBD Capsules - 300mg from Proof" at bounding box center [572, 287] width 178 height 159
click at [598, 458] on link "CBD 20:1 CBD Capsules - 300mg 15mg THC: 300mg CBD Proof Deal Created with Sketc…" at bounding box center [572, 340] width 178 height 264
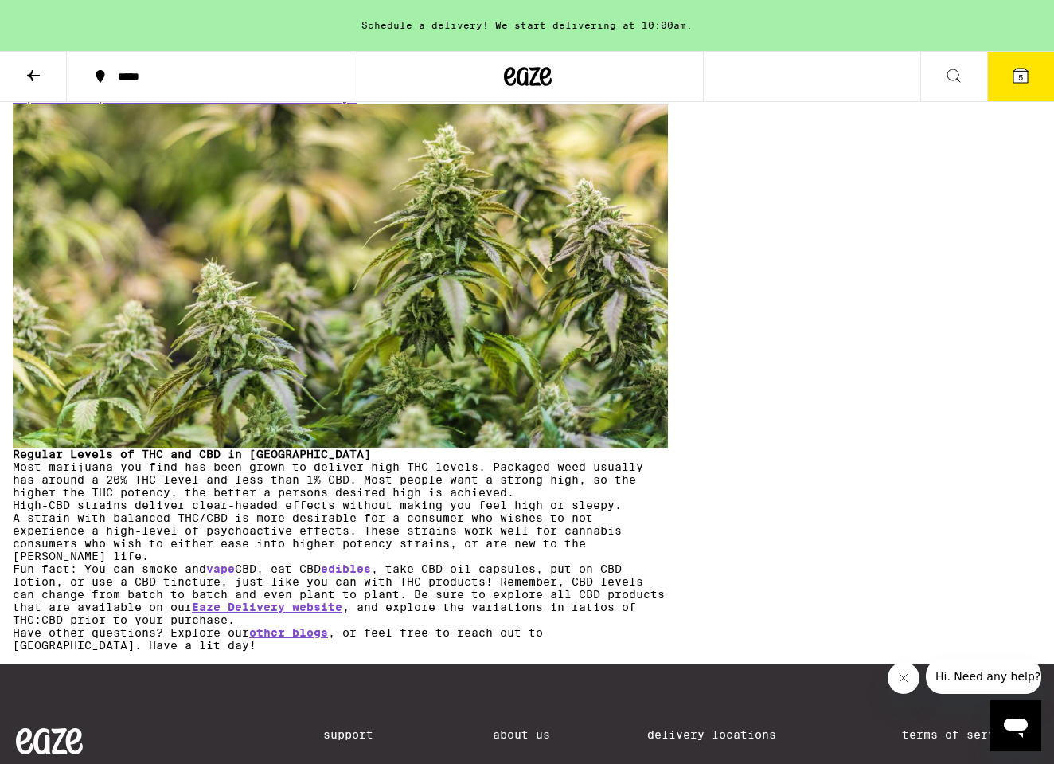
scroll to position [2217, 0]
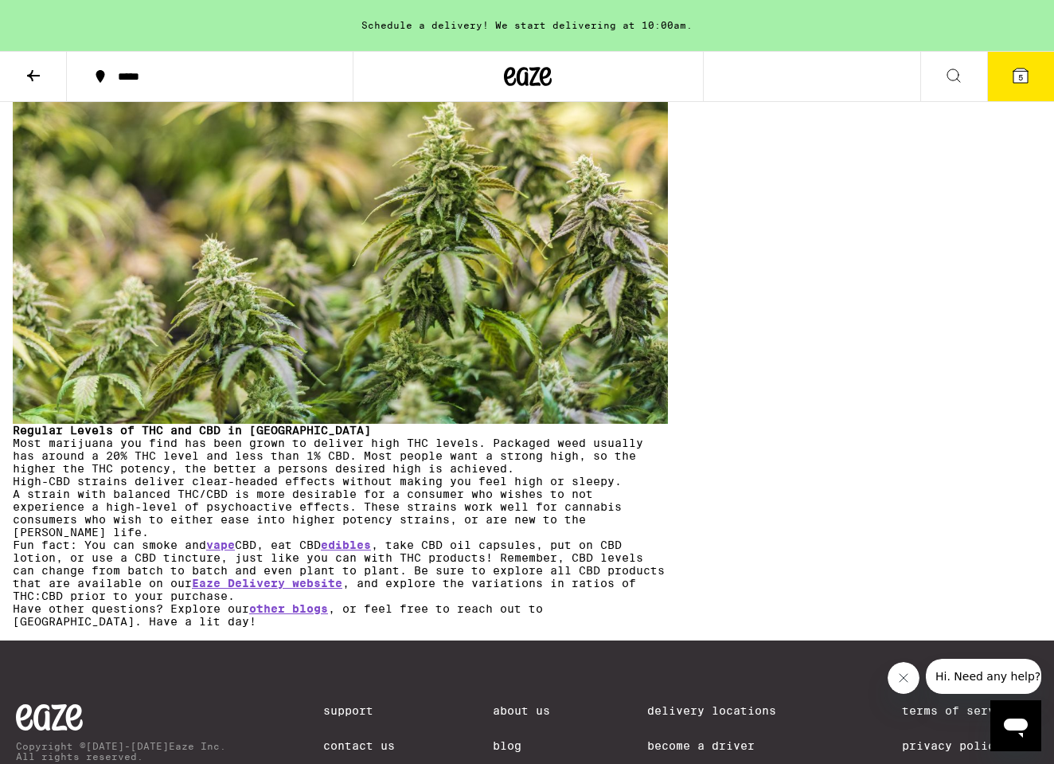
click at [220, 80] on link "Explore CBD products available at Eaze Delivery." at bounding box center [185, 74] width 344 height 13
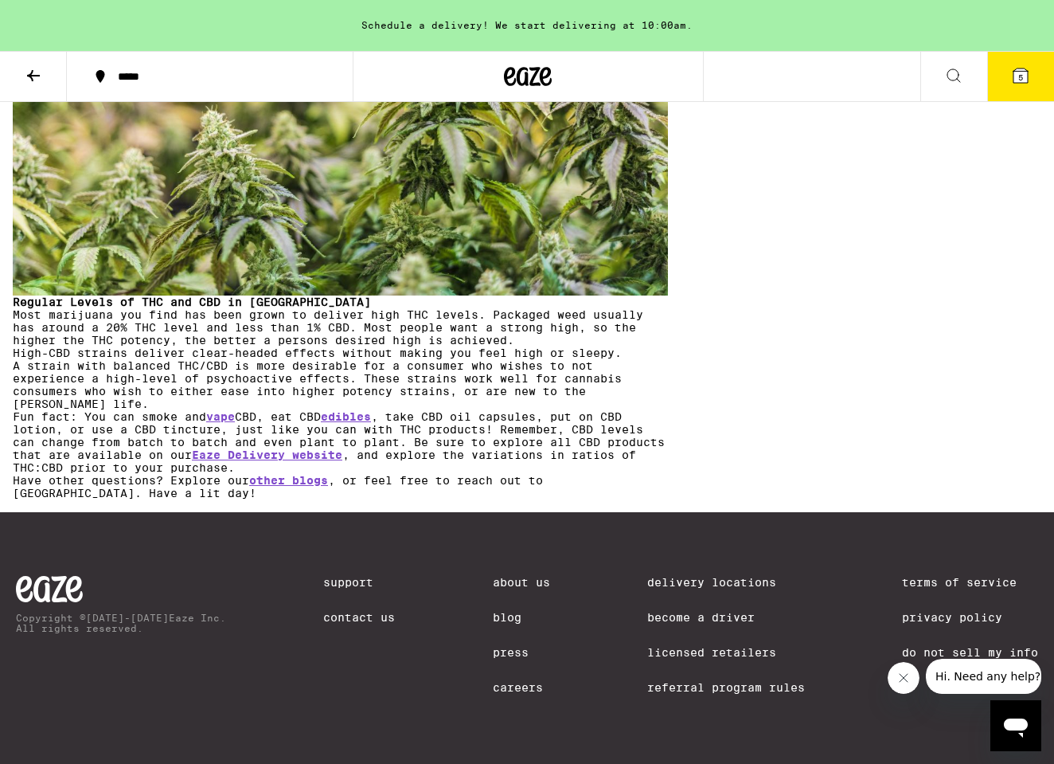
scroll to position [2479, 0]
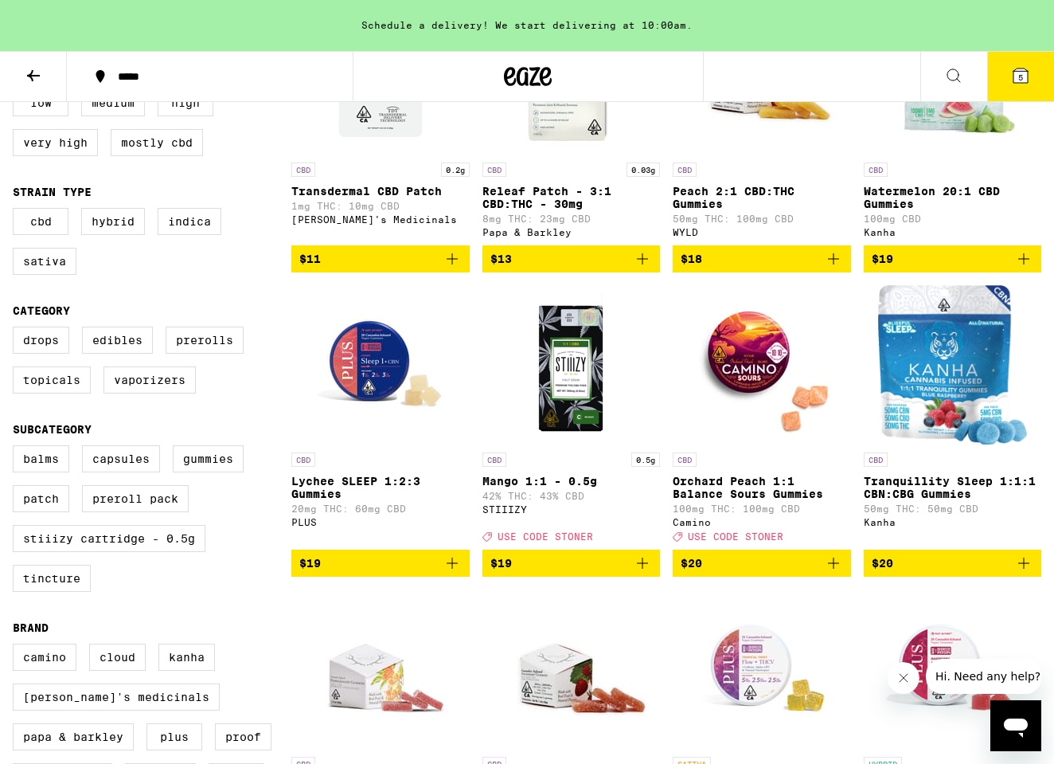
scroll to position [364, 0]
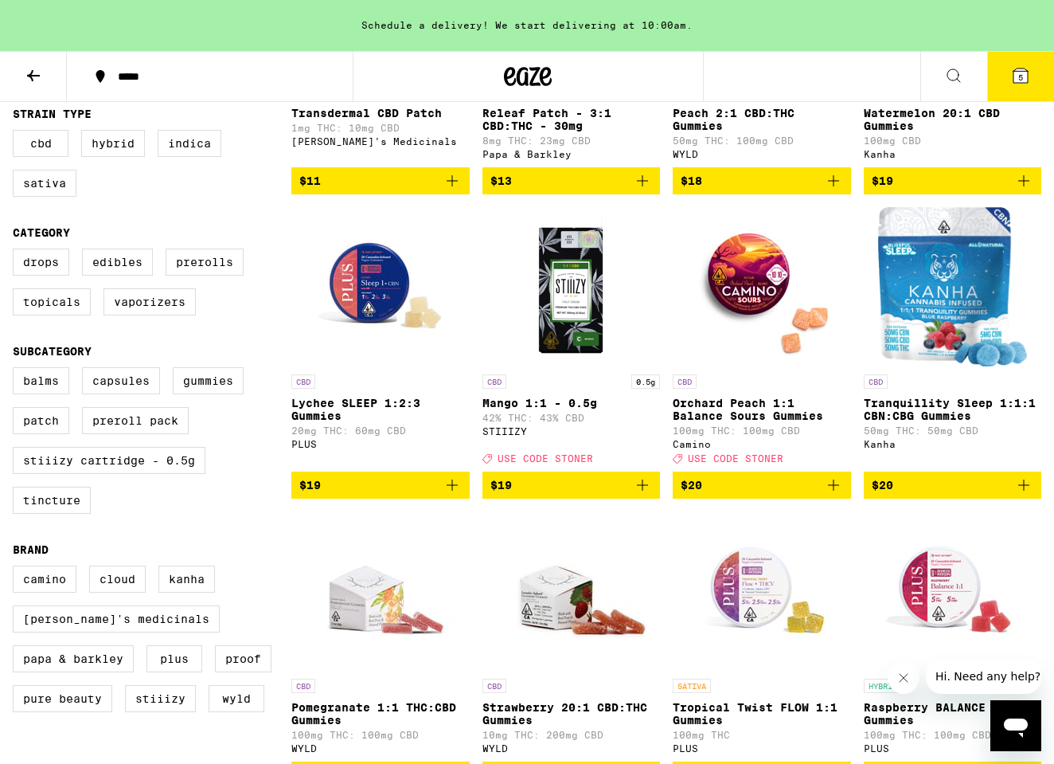
click at [307, 387] on p "CBD" at bounding box center [303, 381] width 24 height 14
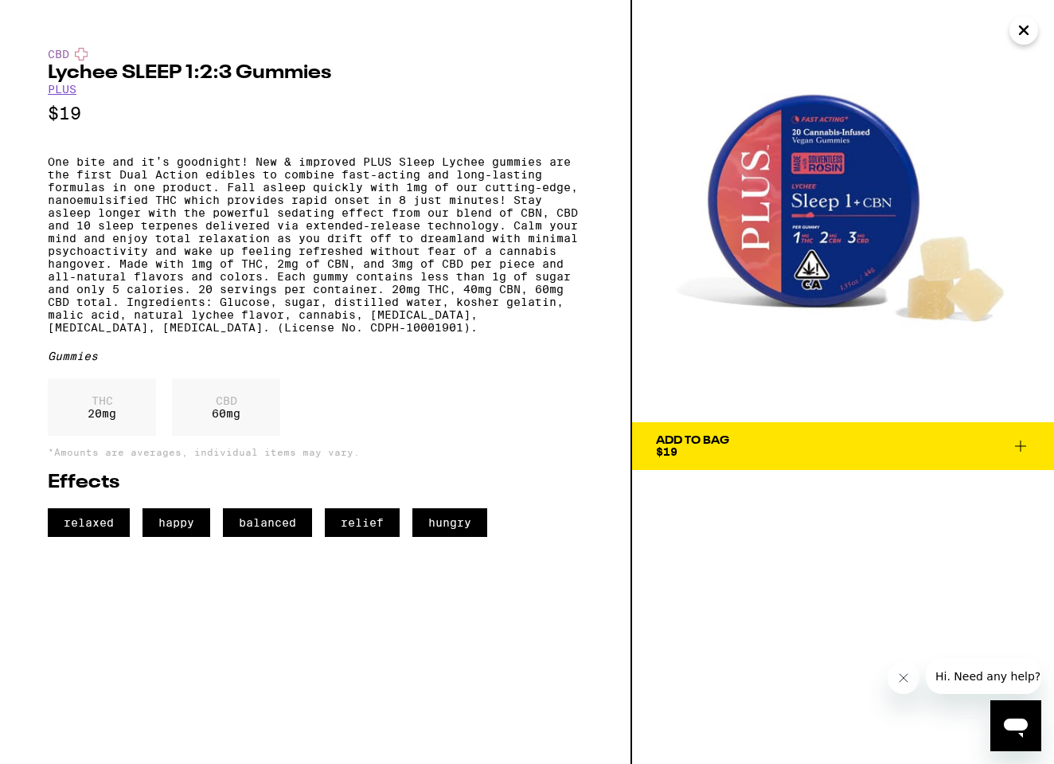
click at [1029, 33] on icon "Close" at bounding box center [1024, 30] width 19 height 24
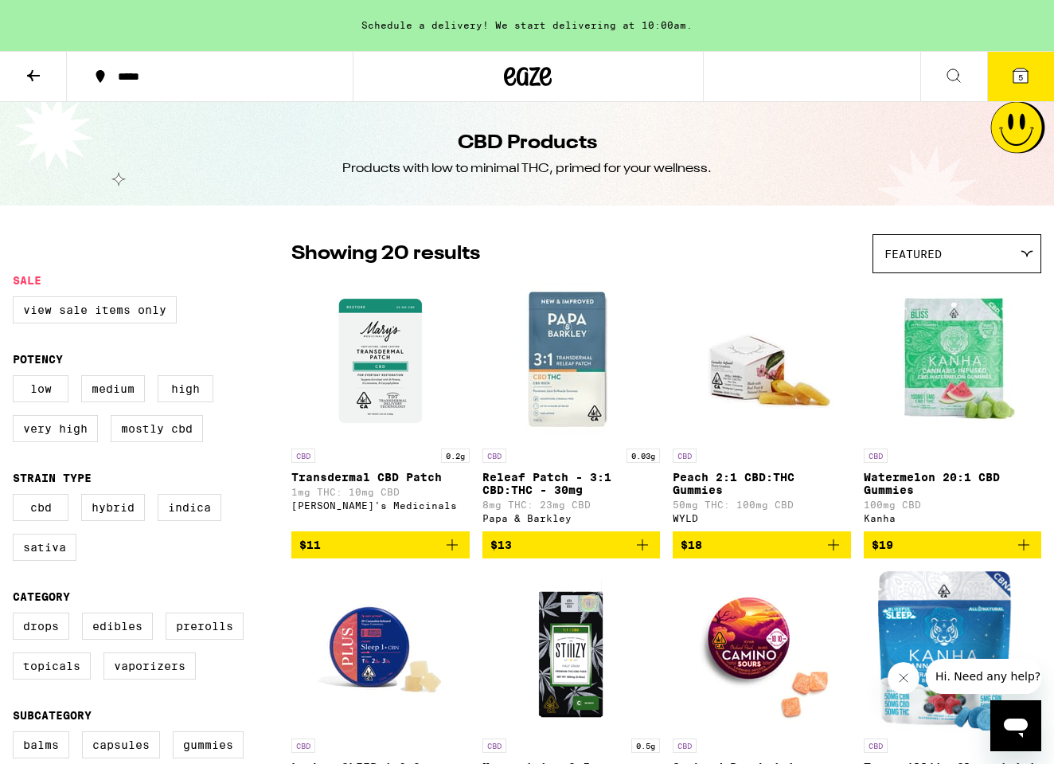
click at [432, 31] on div "Schedule a delivery! We start delivering at 10:00am." at bounding box center [527, 25] width 1054 height 51
click at [510, 68] on icon at bounding box center [510, 76] width 12 height 19
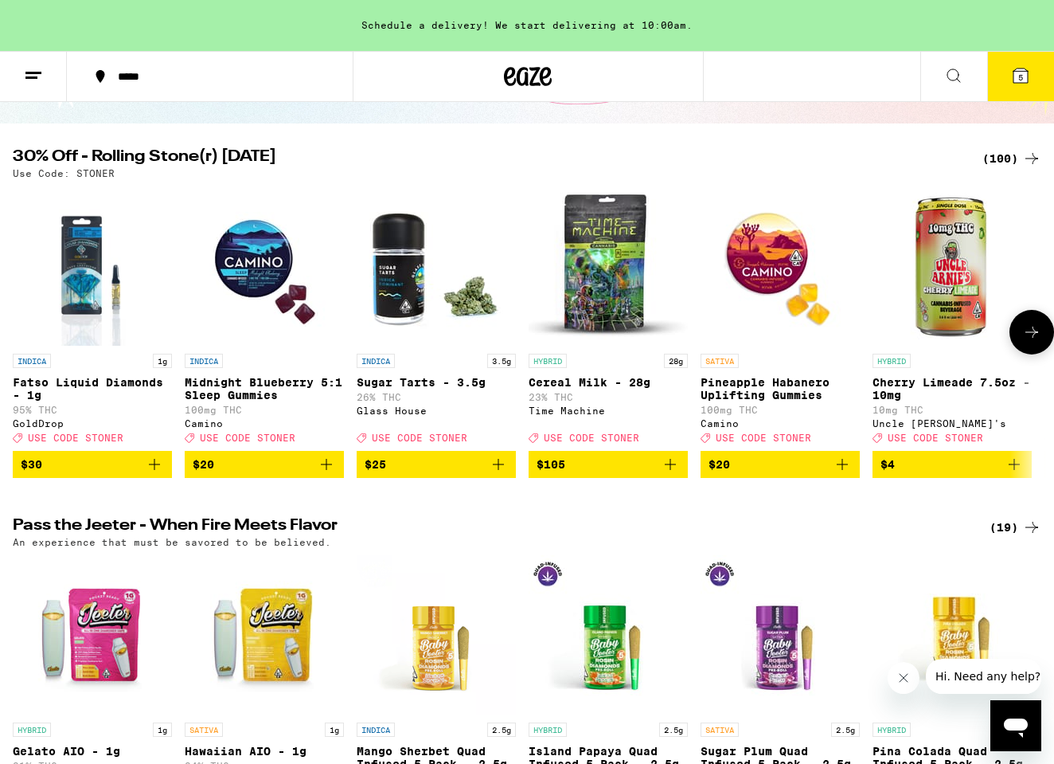
scroll to position [106, 0]
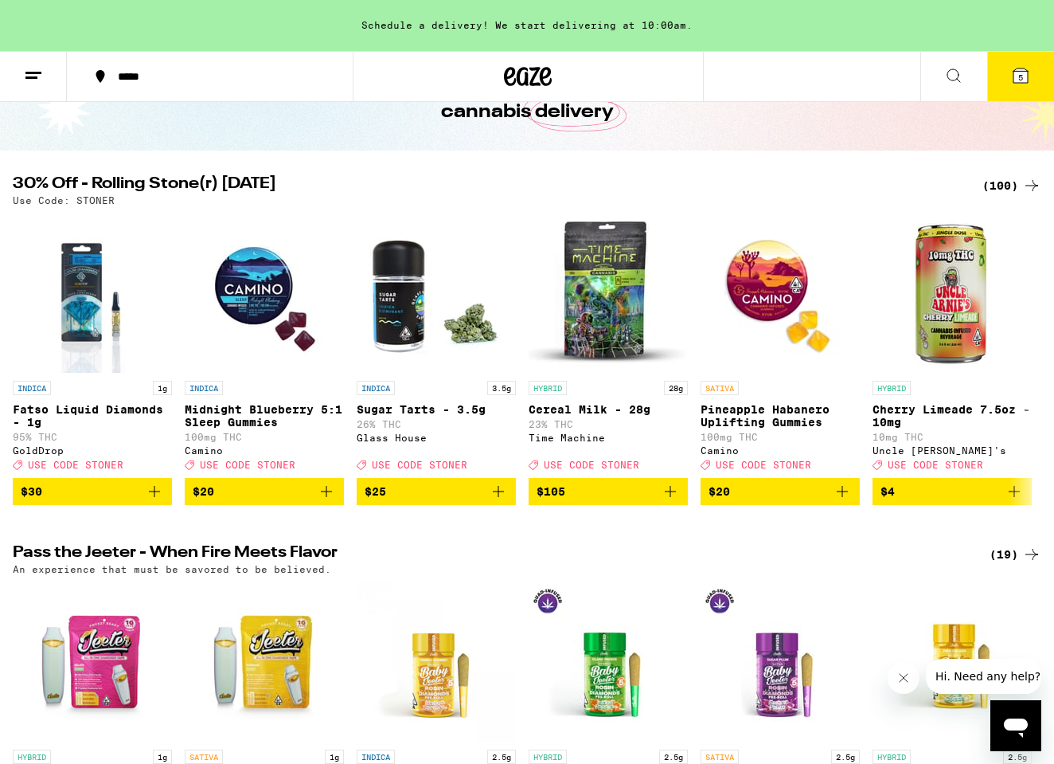
click at [1003, 185] on div "(100)" at bounding box center [1012, 185] width 59 height 19
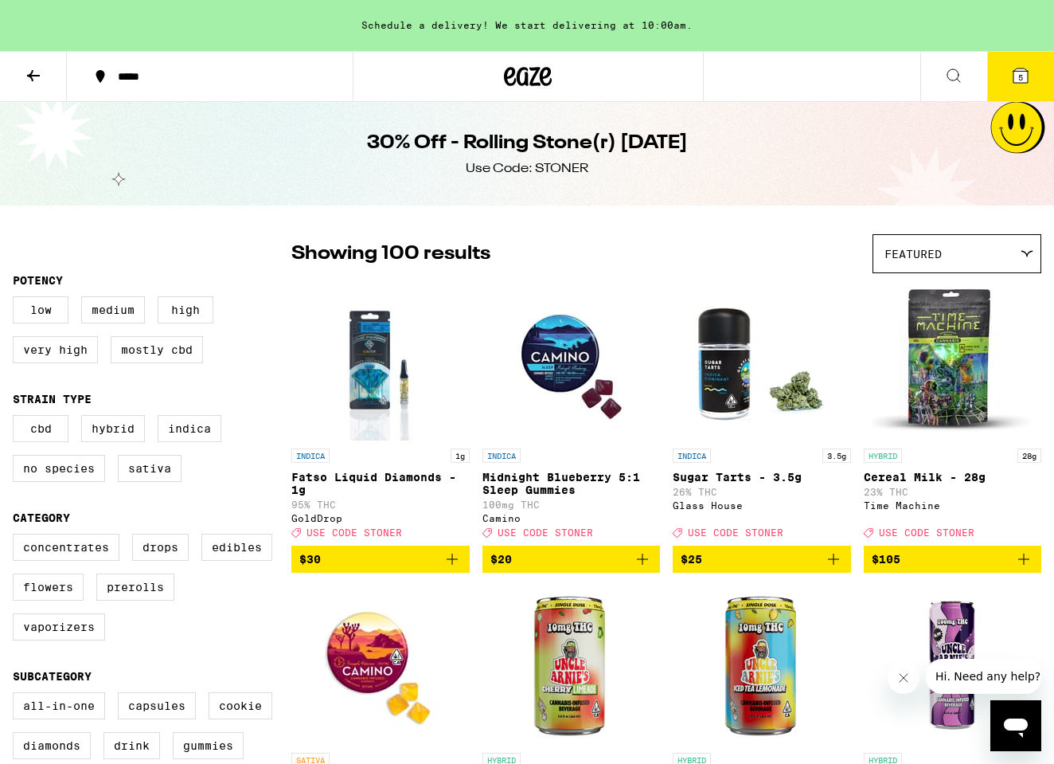
click at [753, 241] on div "Showing 100 results Featured Featured Price: Low to High Price: High to Low" at bounding box center [666, 253] width 750 height 39
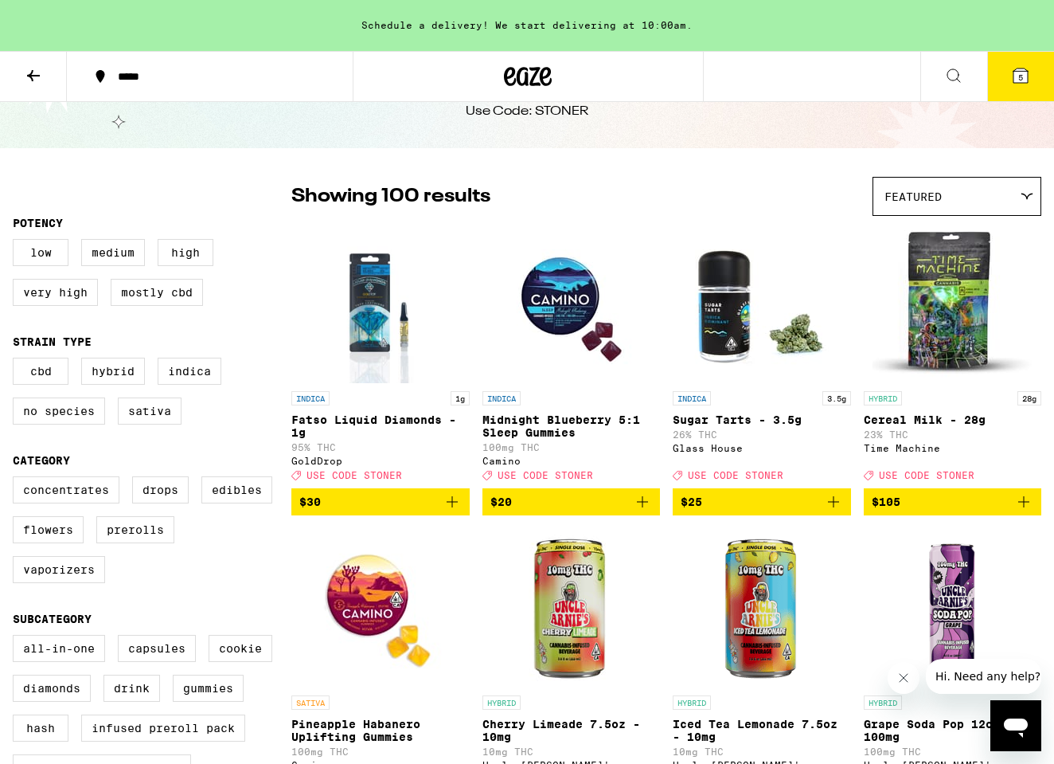
scroll to position [65, 0]
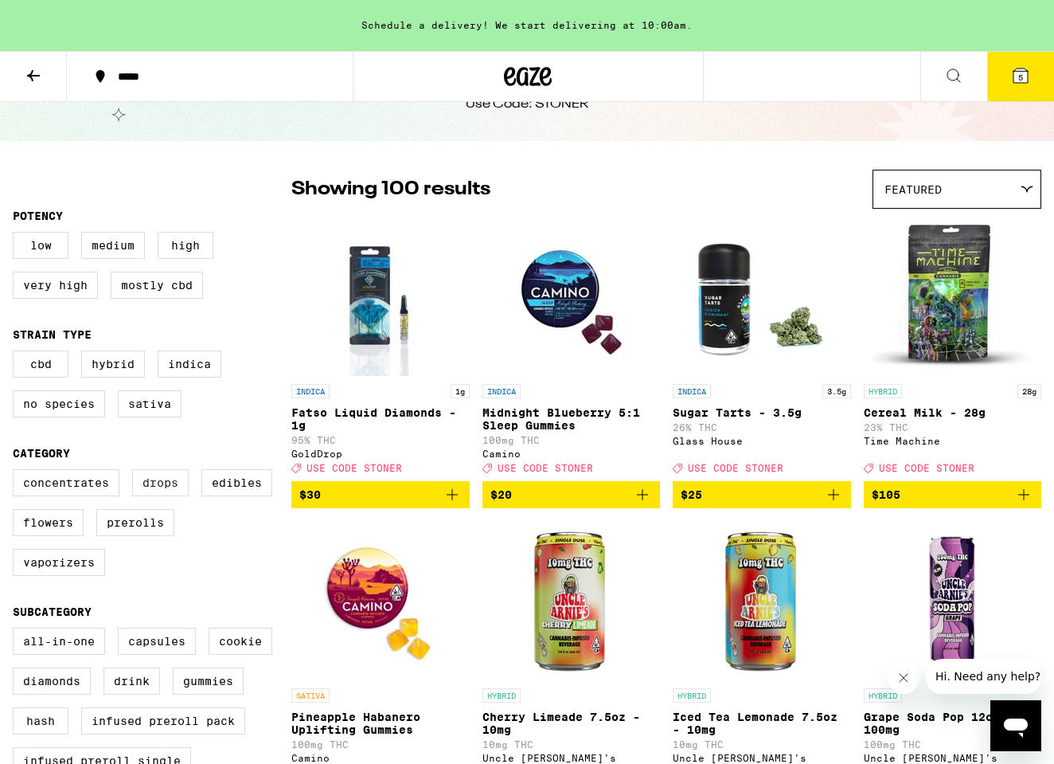
click at [162, 495] on label "Drops" at bounding box center [160, 482] width 57 height 27
click at [17, 472] on input "Drops" at bounding box center [16, 471] width 1 height 1
checkbox input "true"
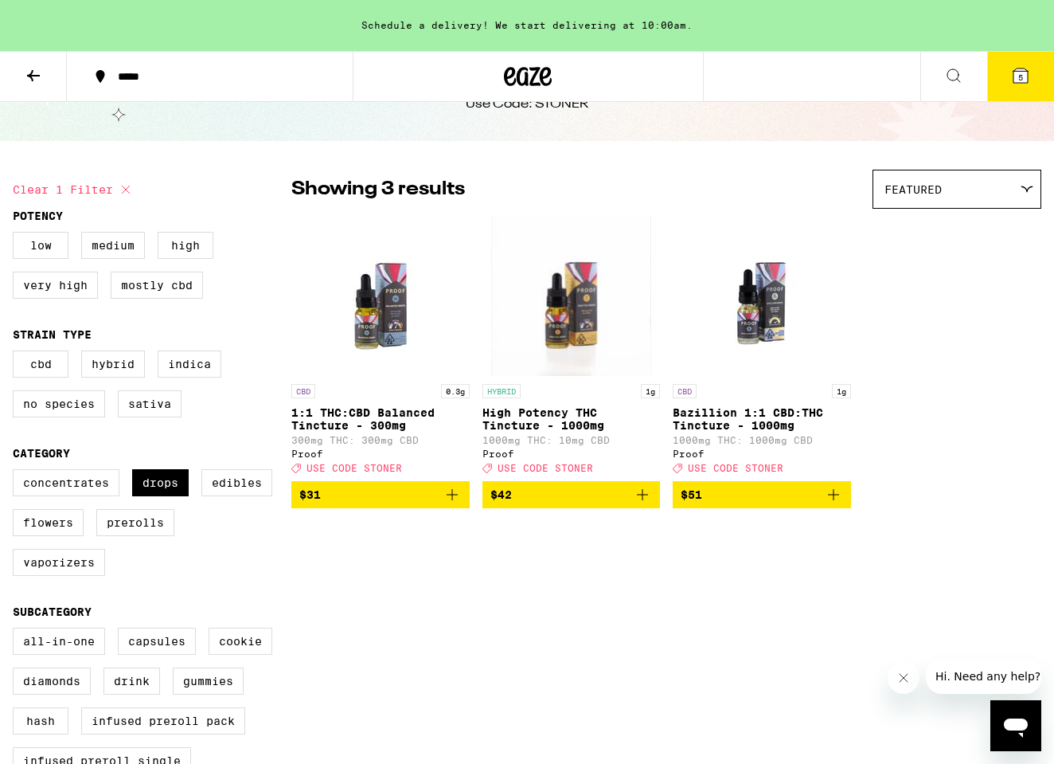
click at [761, 428] on p "Bazillion 1:1 CBD:THC Tincture - 1000mg" at bounding box center [762, 418] width 178 height 25
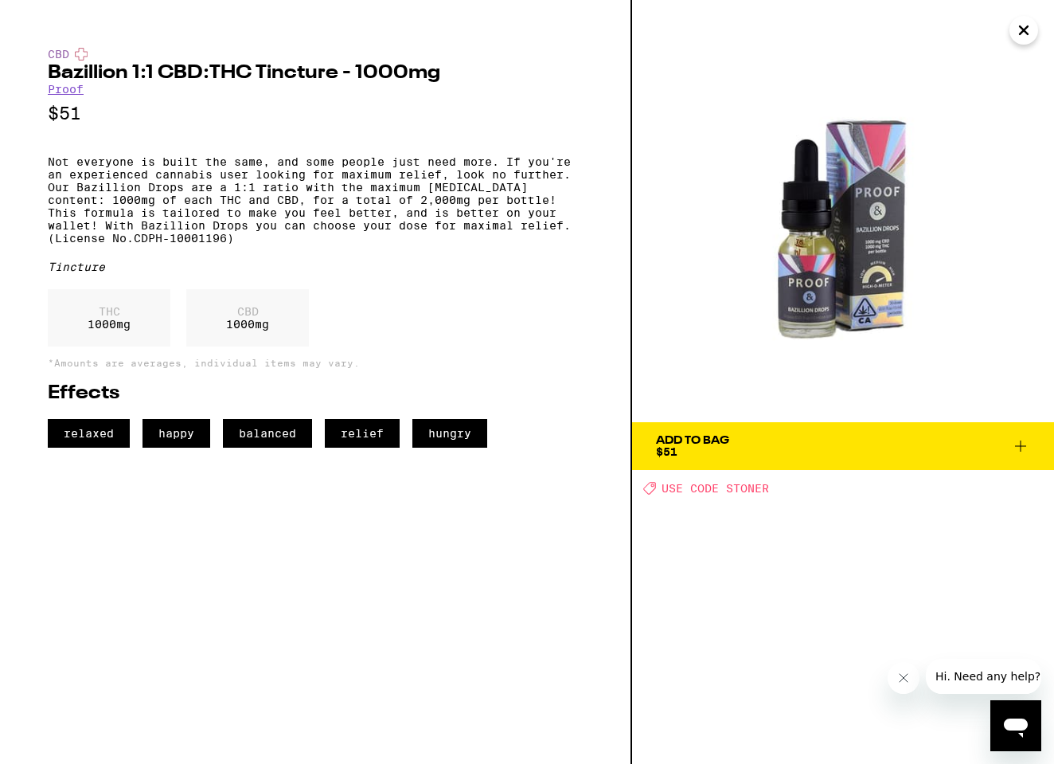
click at [864, 295] on img at bounding box center [843, 211] width 422 height 422
click at [821, 314] on img at bounding box center [843, 211] width 422 height 422
click at [763, 445] on span "Add To Bag $51" at bounding box center [843, 446] width 374 height 22
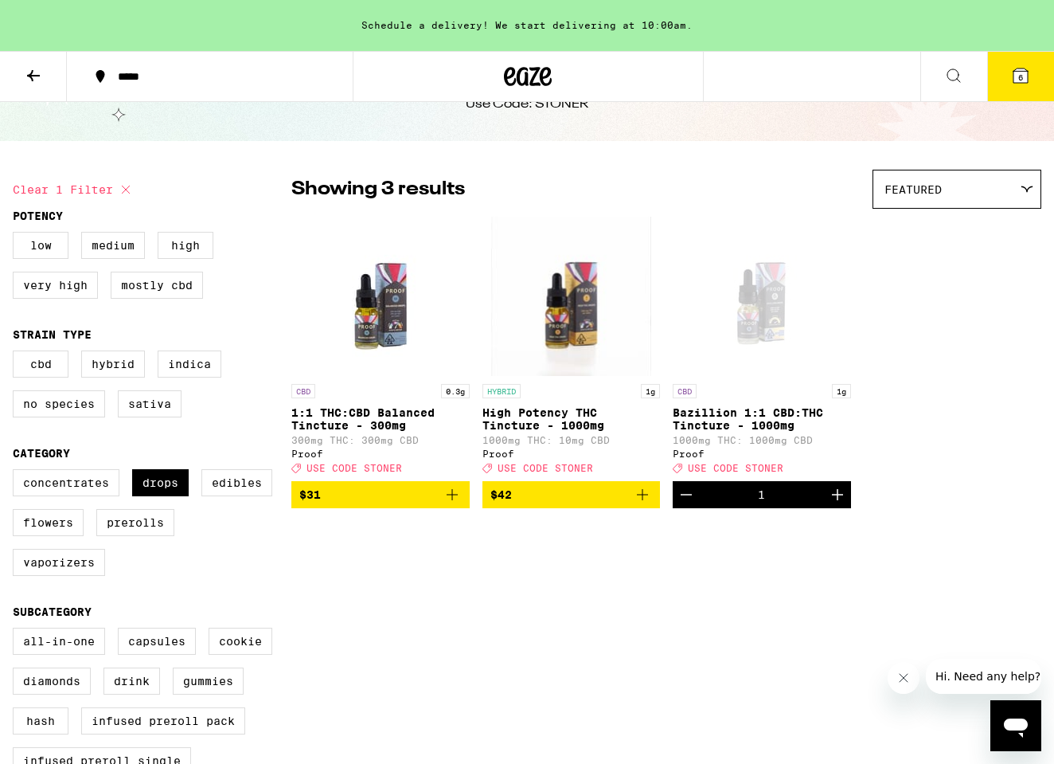
click at [1017, 71] on icon at bounding box center [1021, 75] width 14 height 14
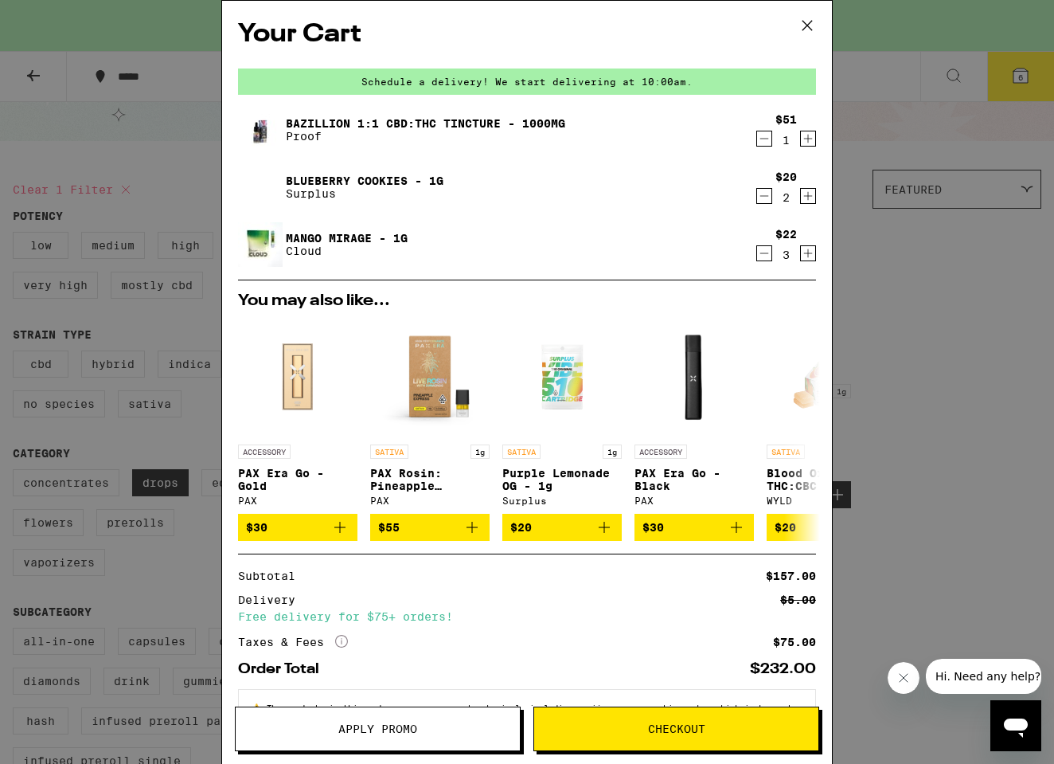
click at [866, 131] on div "Your Cart Schedule a delivery! We start delivering at 10:00am. Bazillion 1:1 CB…" at bounding box center [527, 382] width 1054 height 764
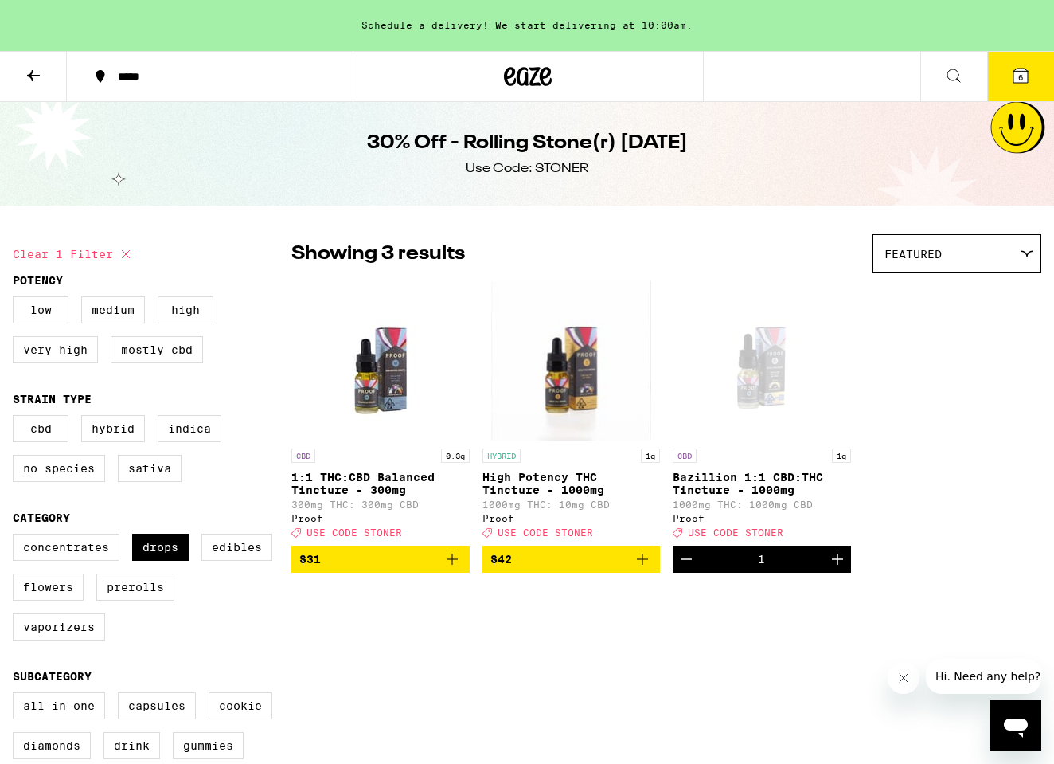
click at [1029, 76] on icon at bounding box center [1020, 75] width 19 height 19
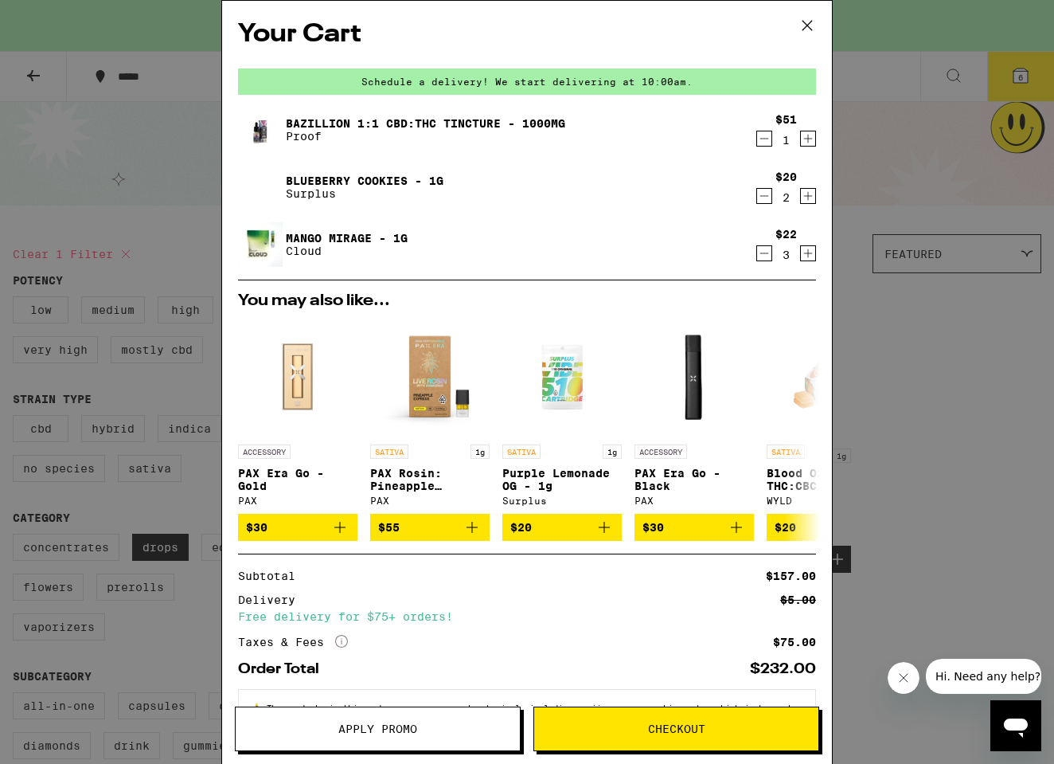
click at [766, 141] on icon "Decrement" at bounding box center [764, 138] width 14 height 19
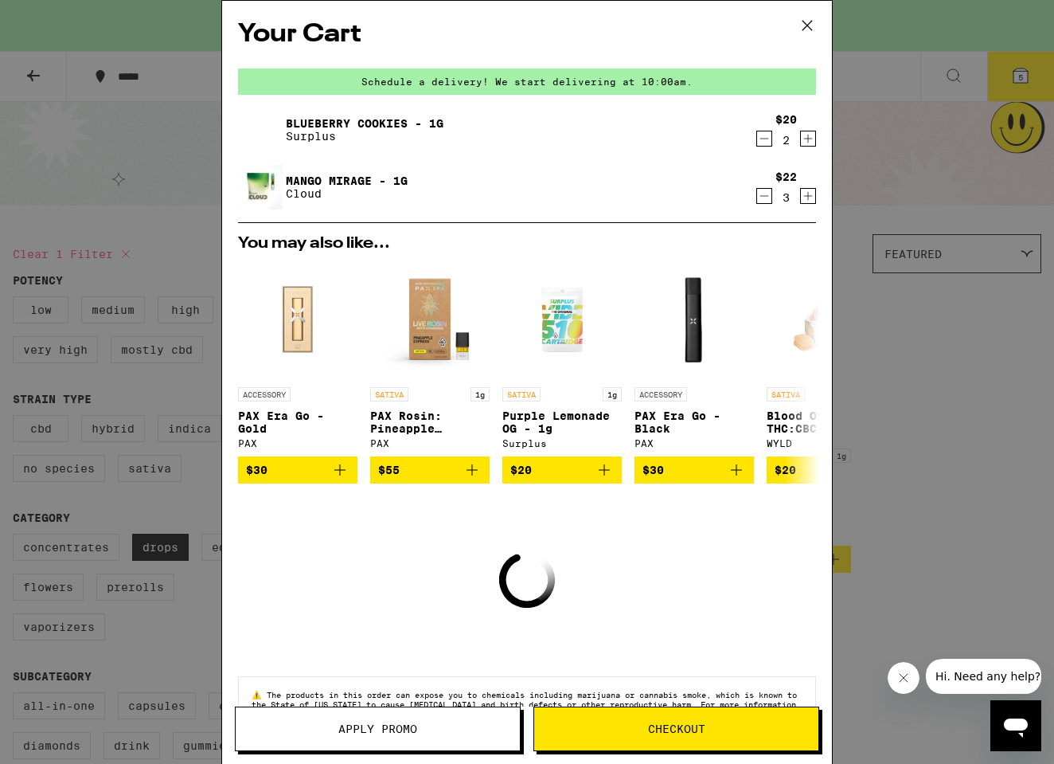
click at [766, 144] on icon "Decrement" at bounding box center [764, 138] width 14 height 19
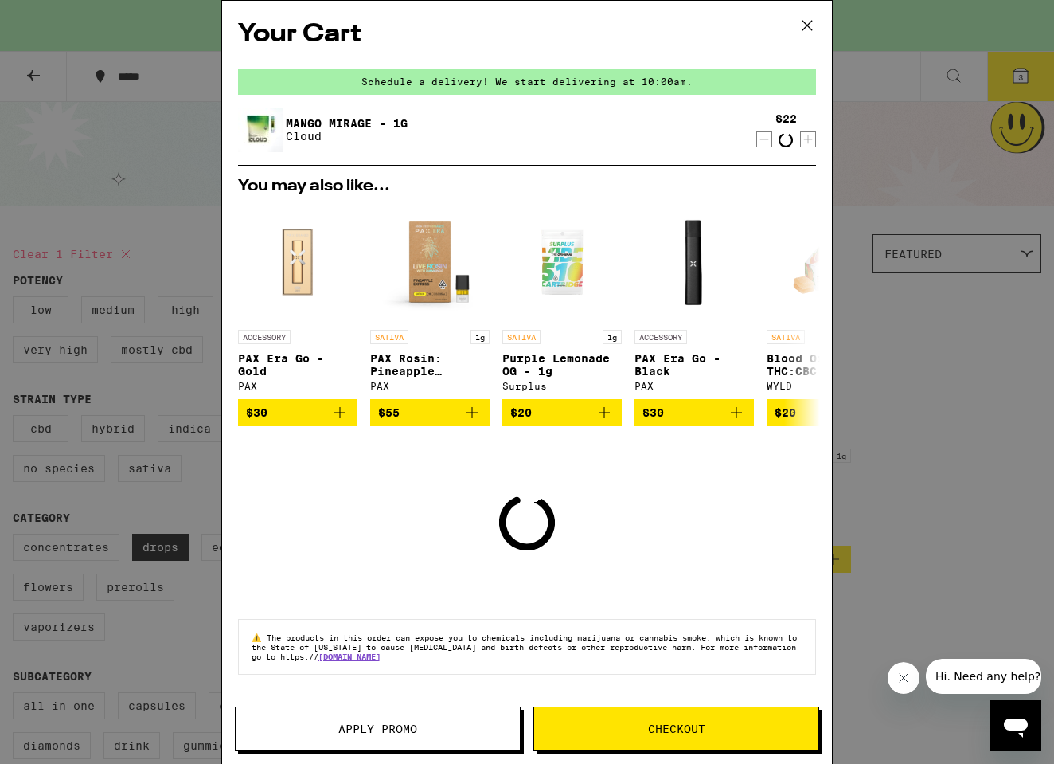
click at [766, 144] on icon "Decrement" at bounding box center [764, 139] width 14 height 19
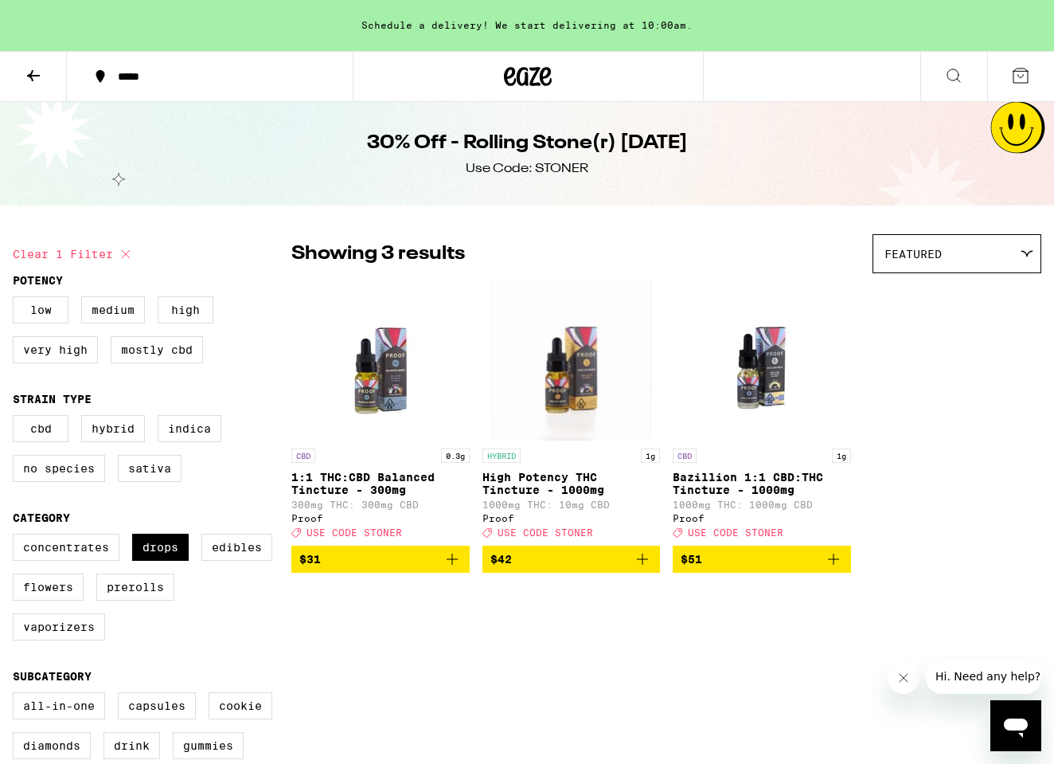
click at [726, 569] on span "$51" at bounding box center [762, 558] width 162 height 19
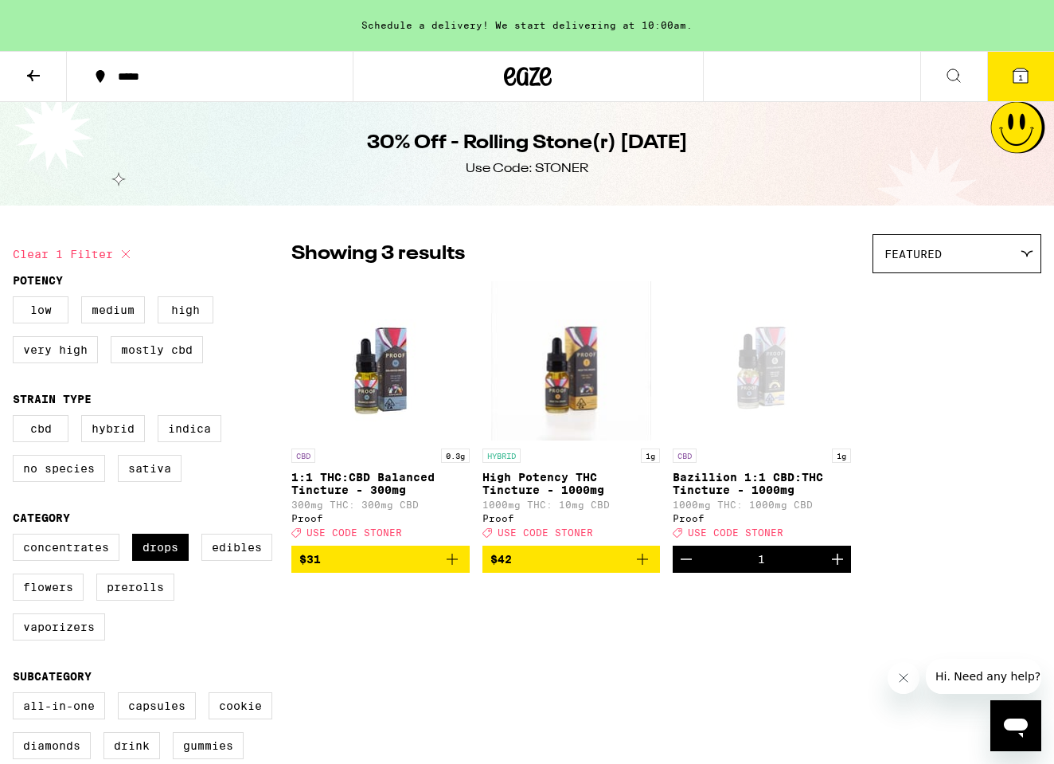
click at [933, 439] on div "CBD 0.3g 1:1 THC:CBD Balanced Tincture - 300mg 300mg THC: 300mg CBD Proof Deal …" at bounding box center [666, 426] width 750 height 291
click at [169, 557] on label "Drops" at bounding box center [160, 547] width 57 height 27
click at [17, 537] on input "Drops" at bounding box center [16, 536] width 1 height 1
checkbox input "false"
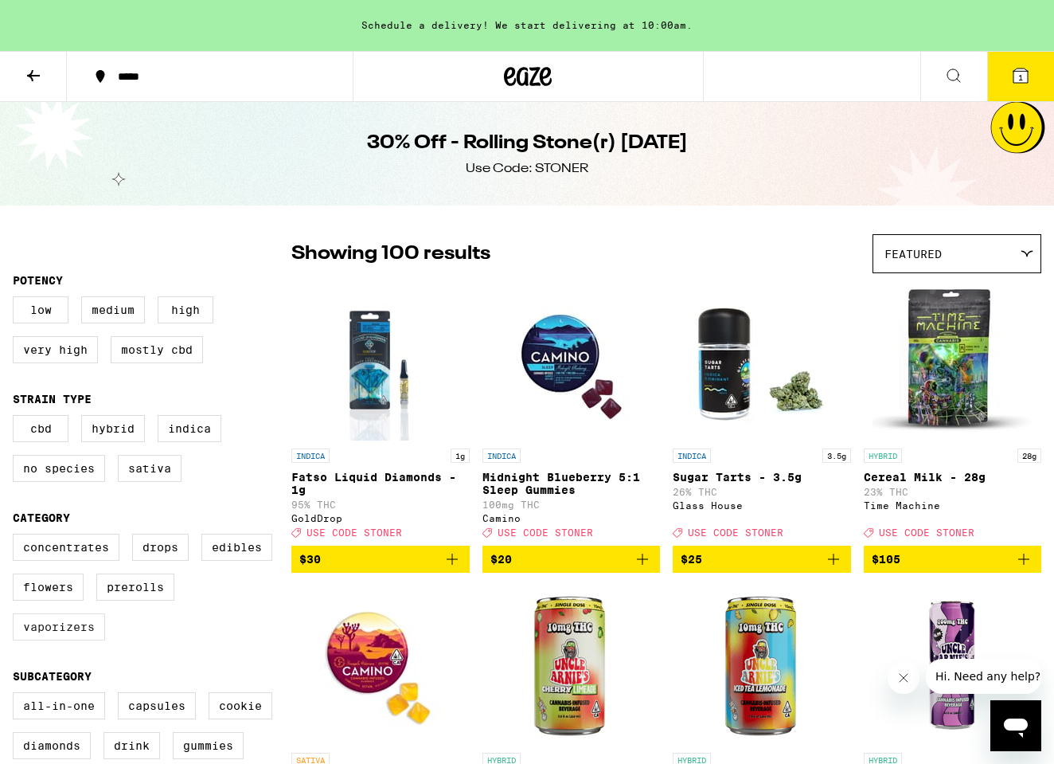
click at [74, 640] on label "Vaporizers" at bounding box center [59, 626] width 92 height 27
click at [17, 537] on input "Vaporizers" at bounding box center [16, 536] width 1 height 1
checkbox input "true"
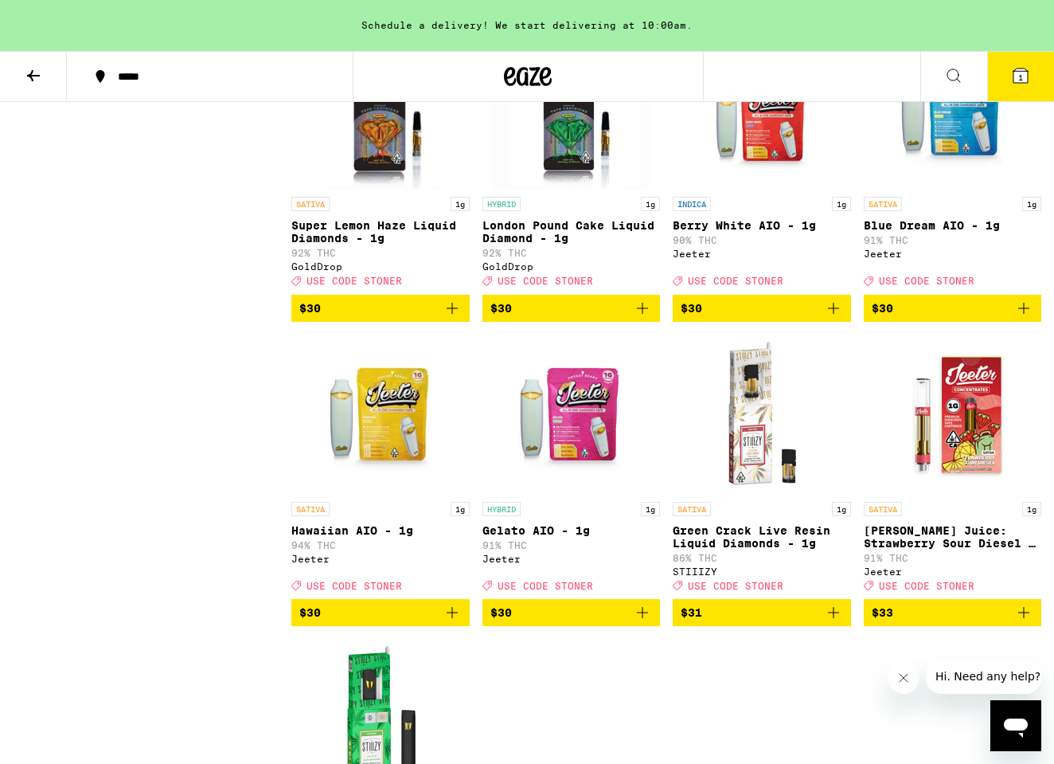
scroll to position [1759, 0]
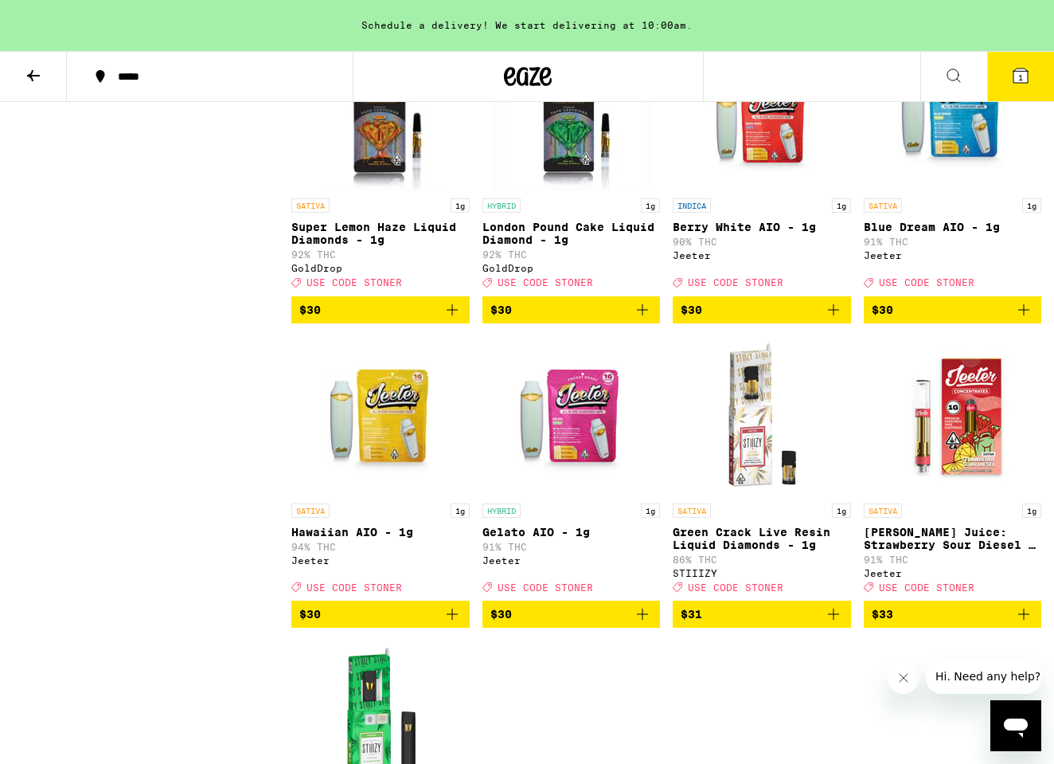
click at [397, 495] on img "Open page for Hawaiian AIO - 1g from Jeeter" at bounding box center [380, 415] width 159 height 159
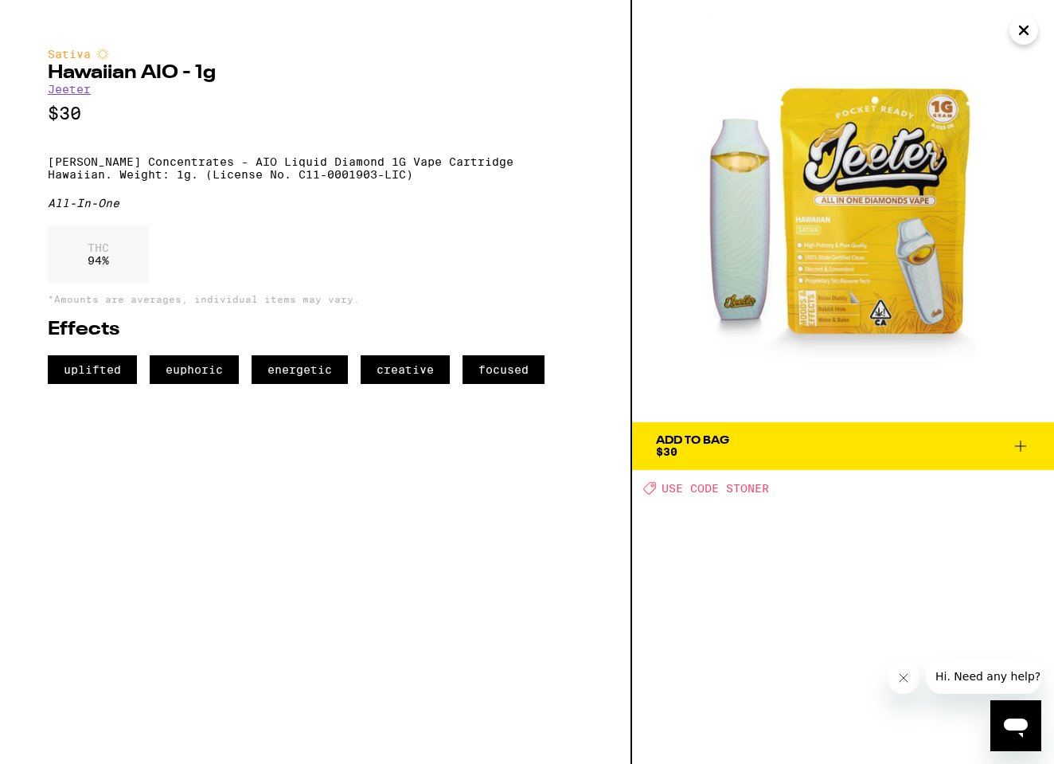
click at [851, 213] on img at bounding box center [843, 211] width 422 height 422
click at [746, 221] on img at bounding box center [843, 211] width 422 height 422
